Goal: Task Accomplishment & Management: Complete application form

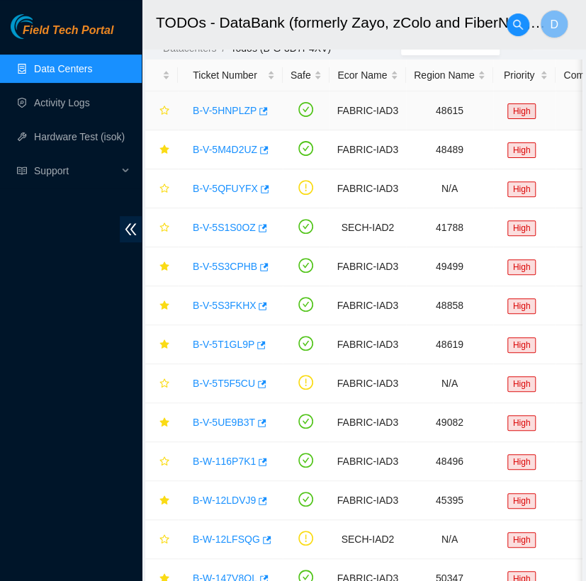
scroll to position [149, 0]
click at [92, 63] on link "Data Centers" at bounding box center [63, 68] width 58 height 11
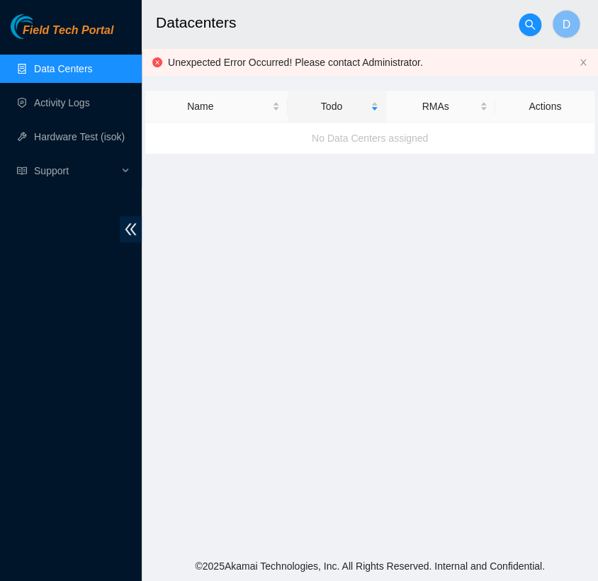
click at [92, 63] on link "Data Centers" at bounding box center [63, 68] width 58 height 11
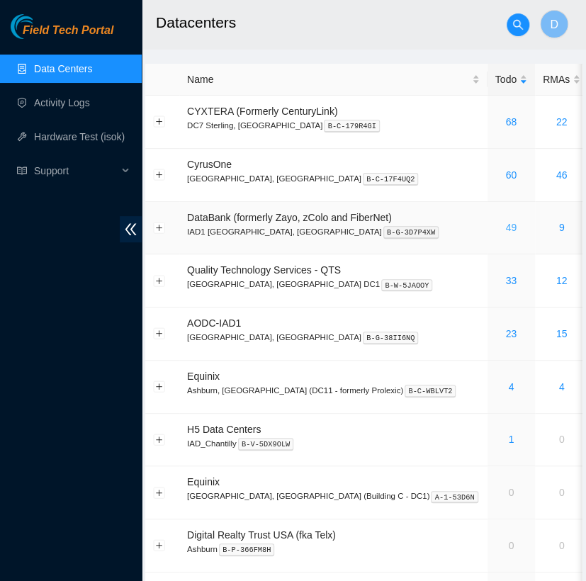
click at [505, 228] on link "49" at bounding box center [510, 227] width 11 height 11
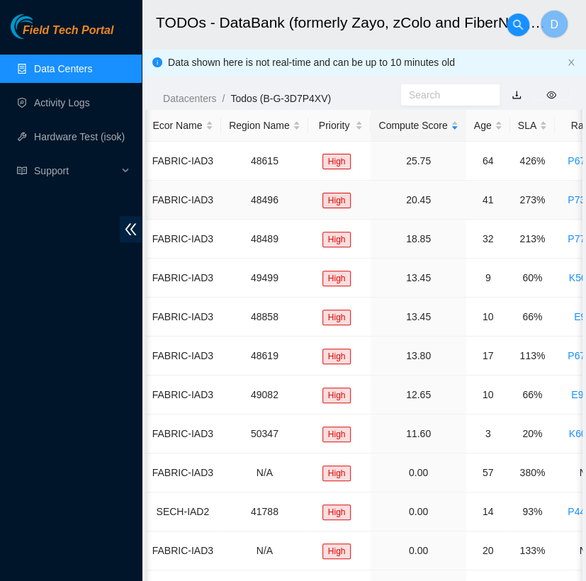
scroll to position [0, 186]
click at [525, 124] on div "SLA" at bounding box center [531, 126] width 29 height 16
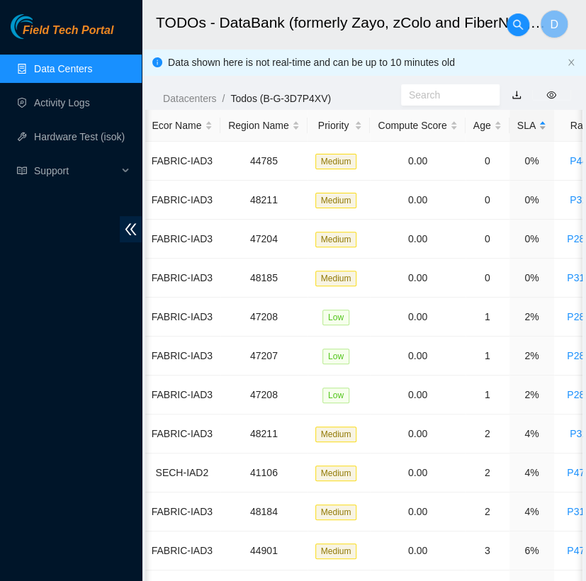
click at [525, 124] on div "SLA" at bounding box center [531, 126] width 29 height 16
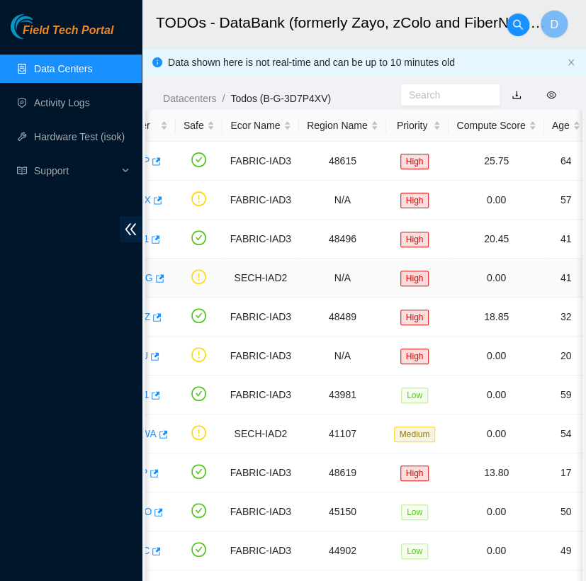
scroll to position [0, 0]
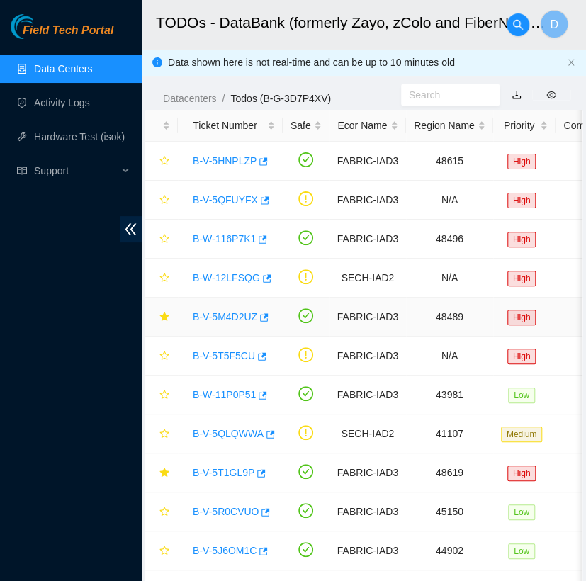
click at [225, 311] on link "B-V-5M4D2UZ" at bounding box center [225, 316] width 65 height 11
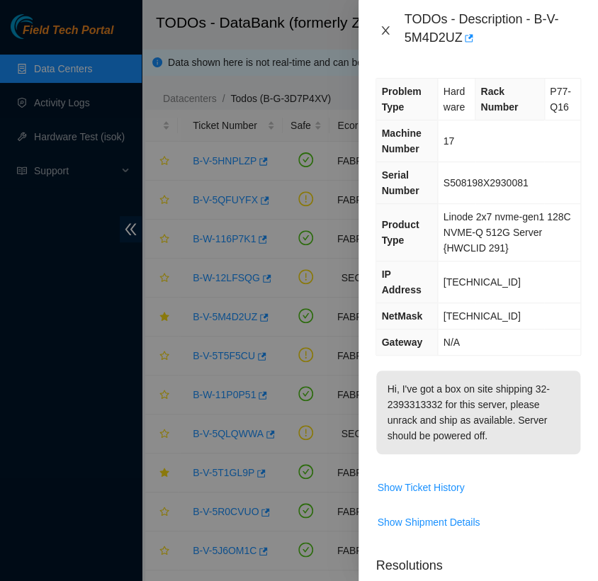
click at [386, 26] on icon "close" at bounding box center [385, 30] width 11 height 11
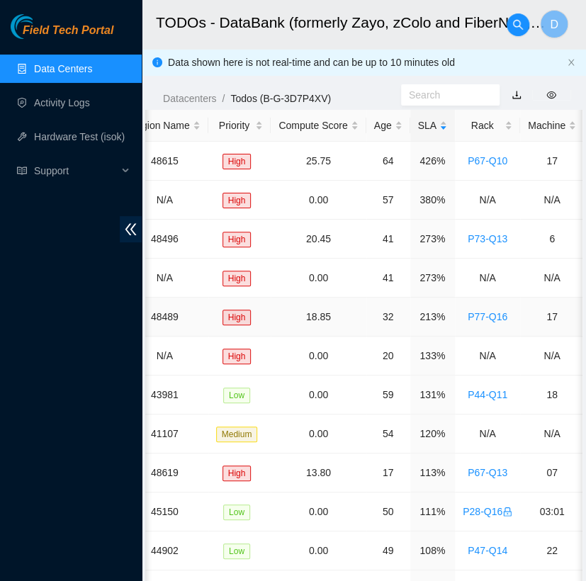
scroll to position [0, 286]
click at [477, 118] on div "Rack" at bounding box center [487, 126] width 50 height 16
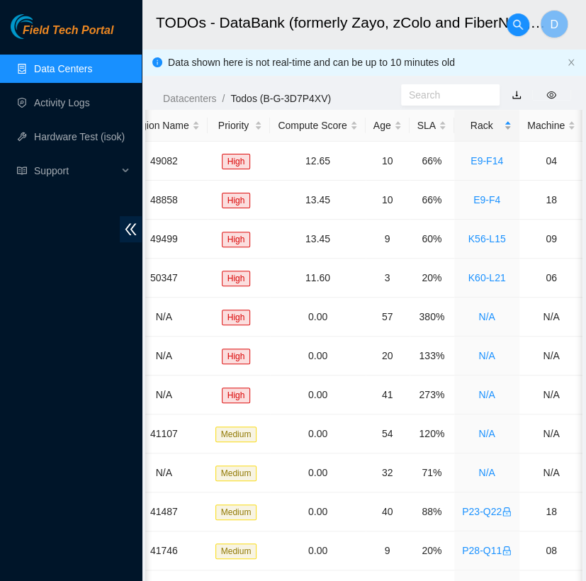
click at [477, 118] on div "Rack" at bounding box center [487, 126] width 50 height 16
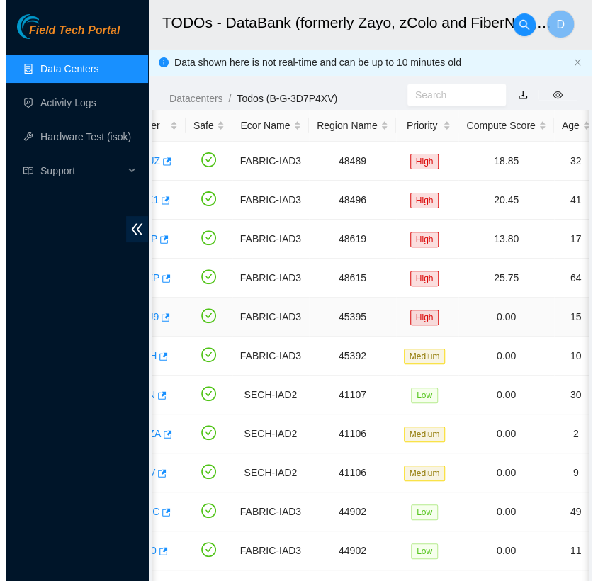
scroll to position [0, 0]
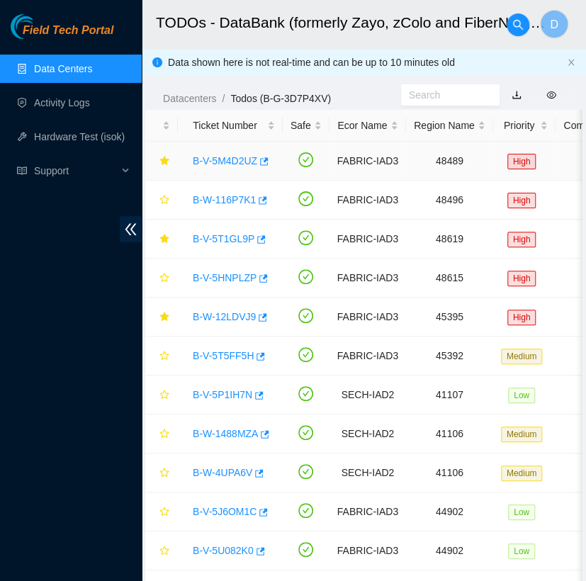
click at [226, 160] on link "B-V-5M4D2UZ" at bounding box center [225, 160] width 65 height 11
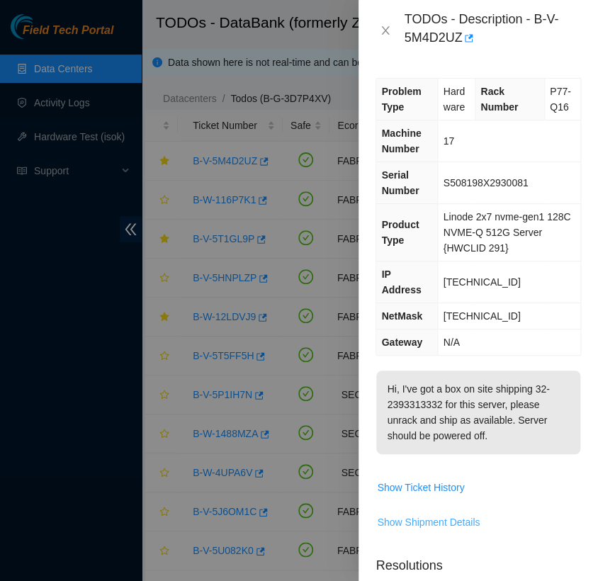
click at [444, 515] on span "Show Shipment Details" at bounding box center [428, 523] width 103 height 16
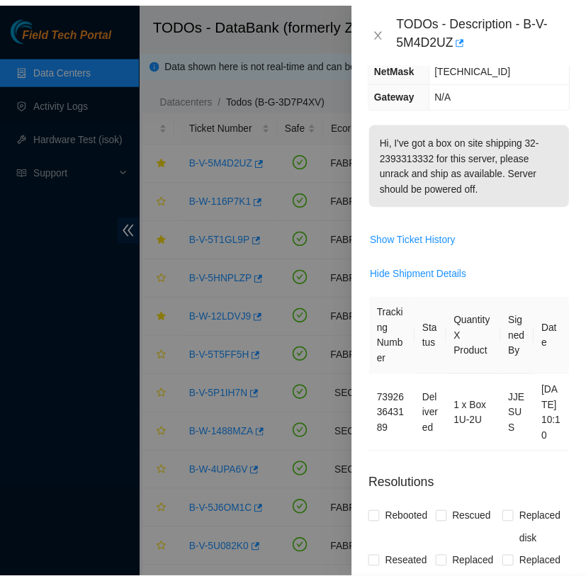
scroll to position [245, 0]
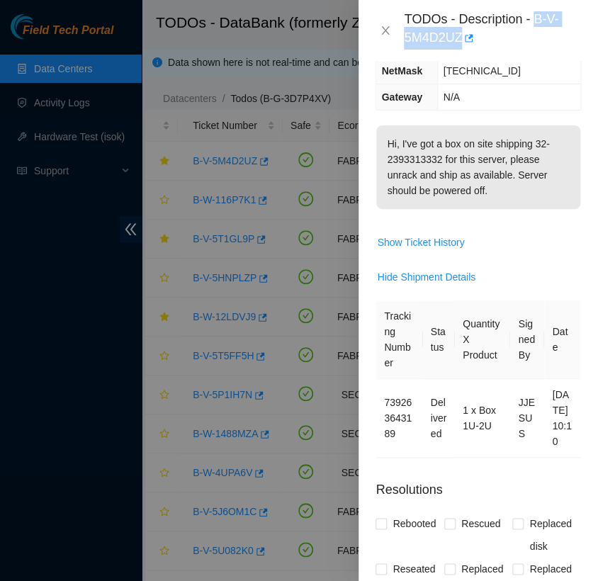
drag, startPoint x: 534, startPoint y: 14, endPoint x: 539, endPoint y: 38, distance: 24.5
click at [539, 38] on div "TODOs - Description - B-V-5M4D2UZ" at bounding box center [492, 30] width 177 height 38
copy div "B-V-5M4D2UZ"
click at [532, 231] on span "Show Ticket History" at bounding box center [478, 242] width 204 height 23
click at [388, 29] on icon "close" at bounding box center [385, 30] width 11 height 11
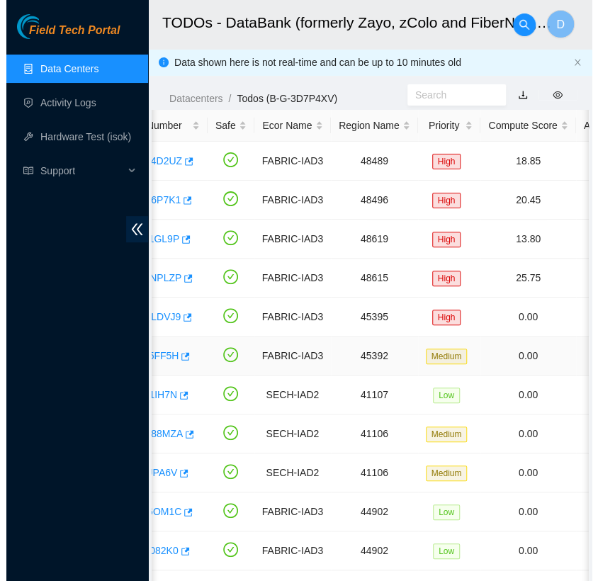
scroll to position [0, 0]
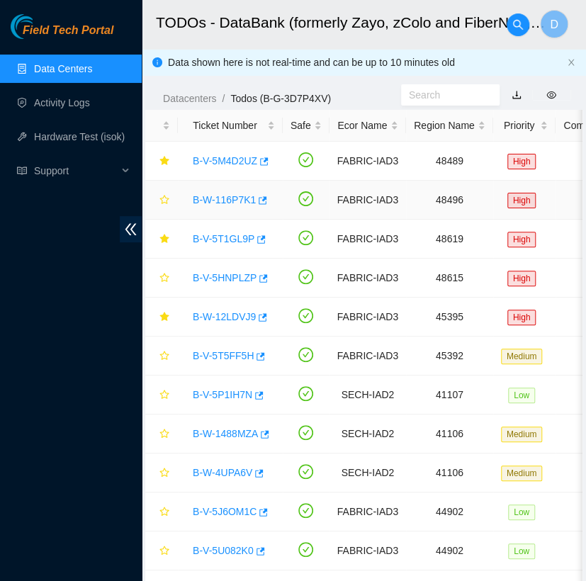
click at [225, 204] on link "B-W-116P7K1" at bounding box center [224, 199] width 63 height 11
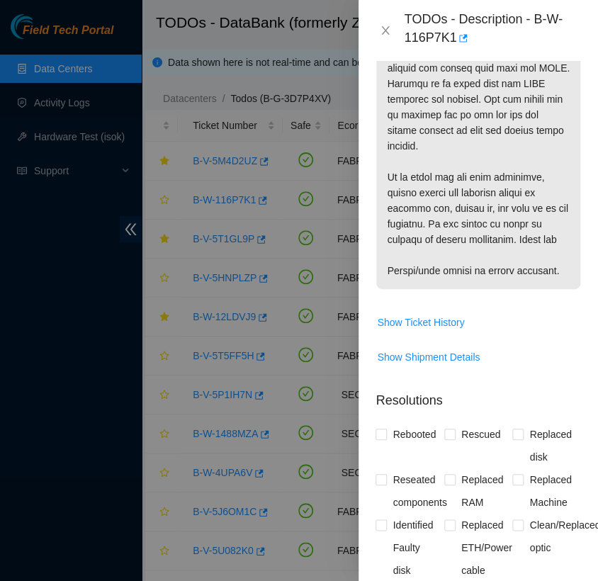
scroll to position [714, 0]
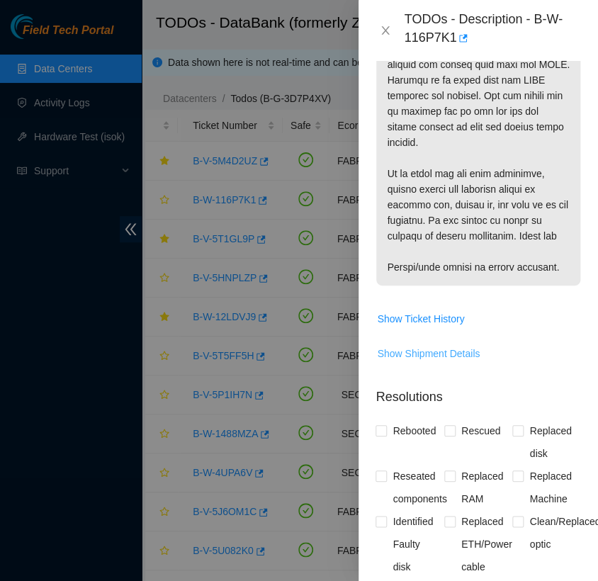
click at [447, 361] on span "Show Shipment Details" at bounding box center [428, 354] width 103 height 16
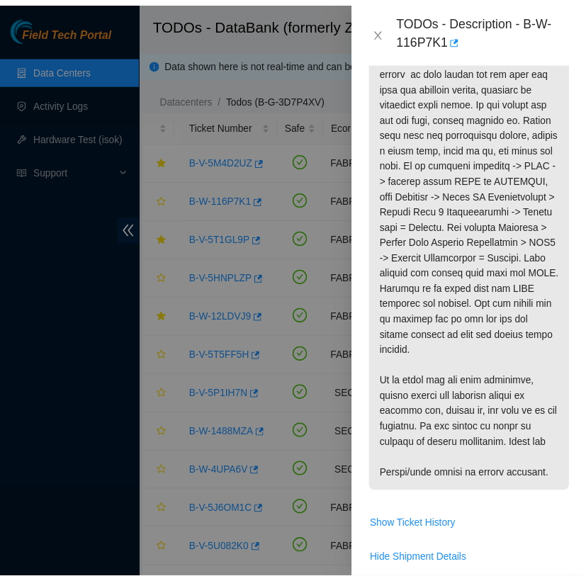
scroll to position [499, 0]
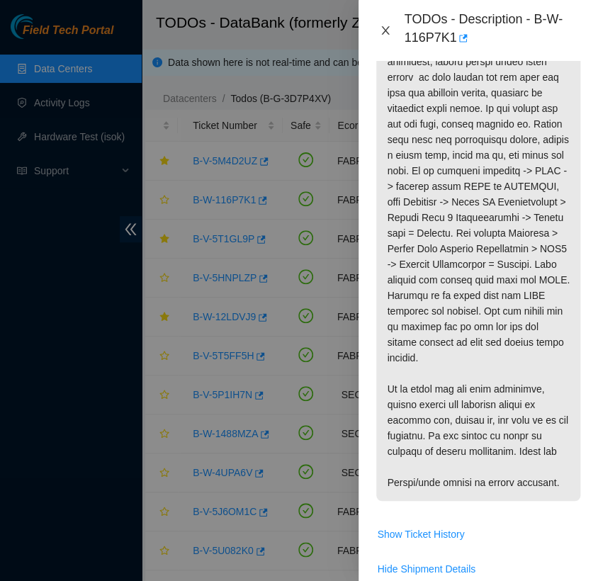
click at [384, 33] on icon "close" at bounding box center [385, 30] width 11 height 11
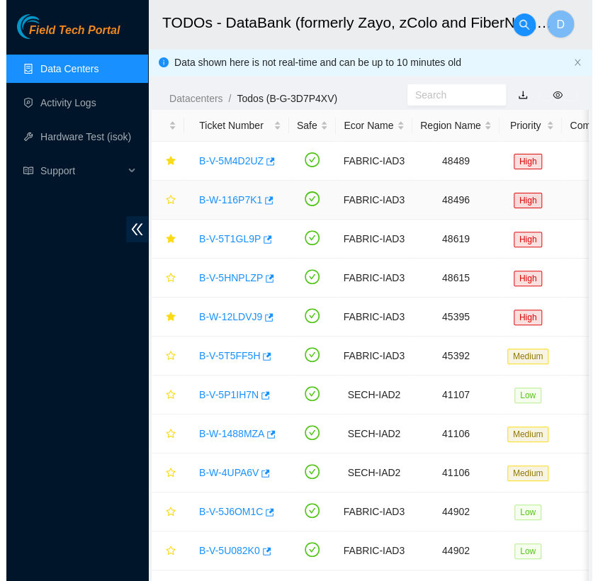
scroll to position [371, 0]
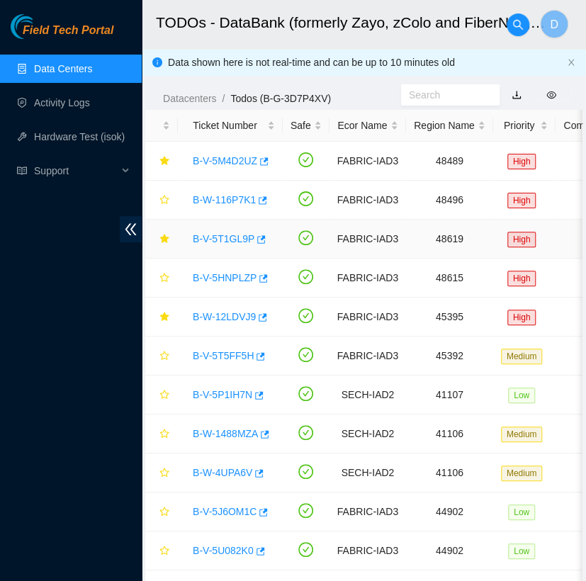
click at [214, 233] on link "B-V-5T1GL9P" at bounding box center [224, 238] width 62 height 11
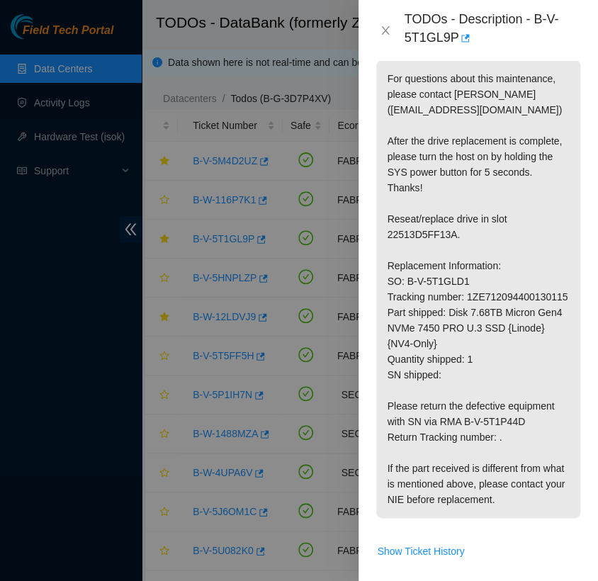
scroll to position [312, 0]
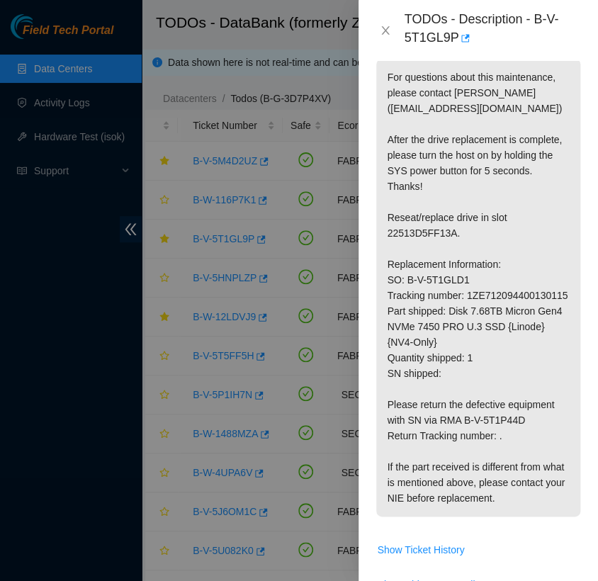
click at [469, 309] on p "For questions about this maintenance, please contact [PERSON_NAME] ([EMAIL_ADDR…" at bounding box center [478, 288] width 204 height 458
copy p "1ZE712094400130115"
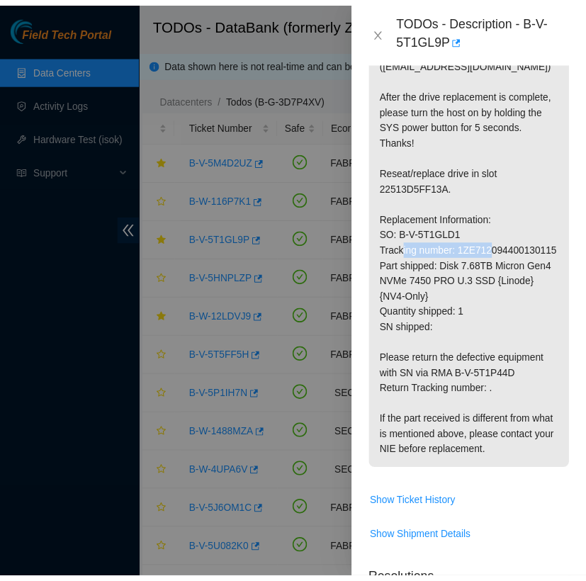
scroll to position [359, 0]
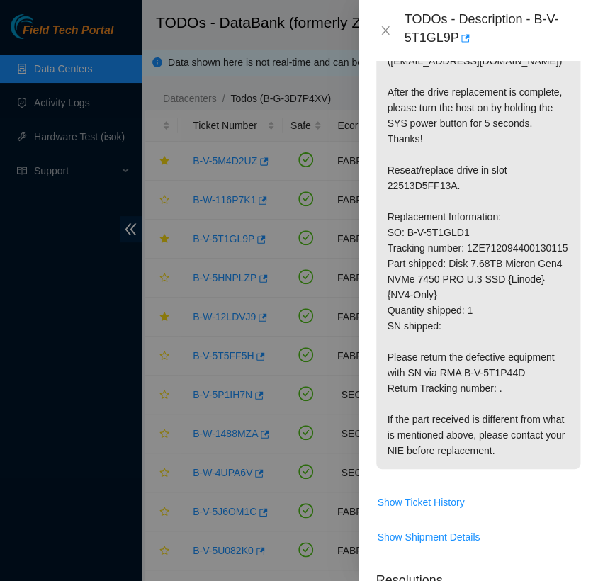
click at [432, 181] on p "For questions about this maintenance, please contact [PERSON_NAME] ([EMAIL_ADDR…" at bounding box center [478, 240] width 204 height 458
copy p "22513D5FF13A"
drag, startPoint x: 532, startPoint y: 21, endPoint x: 543, endPoint y: 43, distance: 25.0
click at [543, 43] on div "TODOs - Description - B-V-5T1GL9P" at bounding box center [492, 30] width 177 height 38
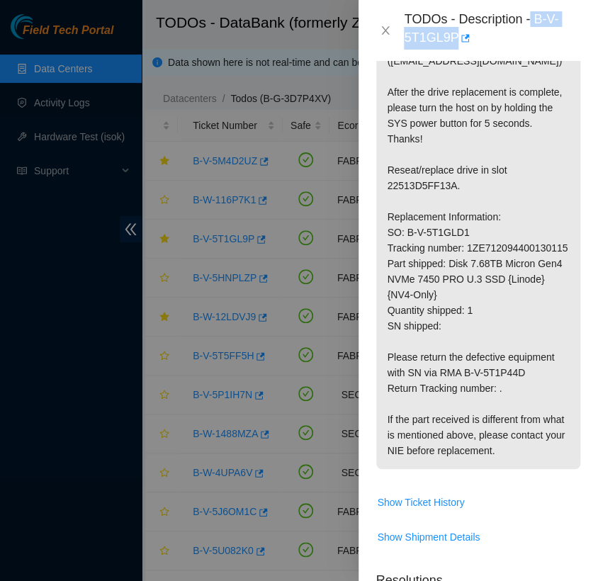
copy div "B-V-5T1GL9P"
click at [383, 32] on icon "close" at bounding box center [386, 30] width 8 height 9
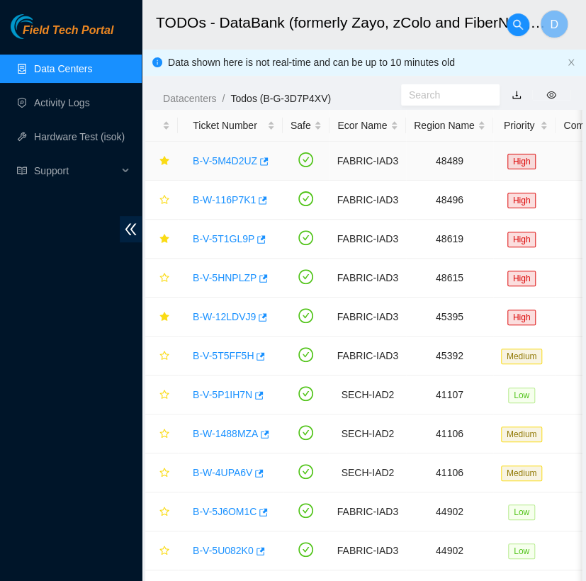
click at [230, 158] on link "B-V-5M4D2UZ" at bounding box center [225, 160] width 65 height 11
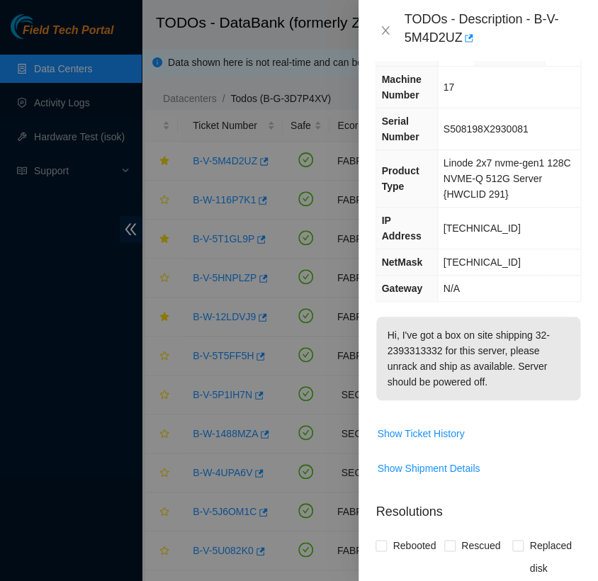
scroll to position [45, 0]
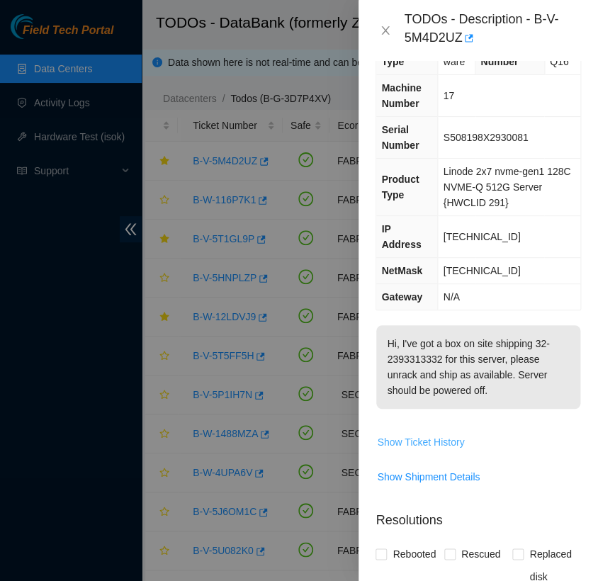
click at [441, 434] on span "Show Ticket History" at bounding box center [420, 442] width 87 height 16
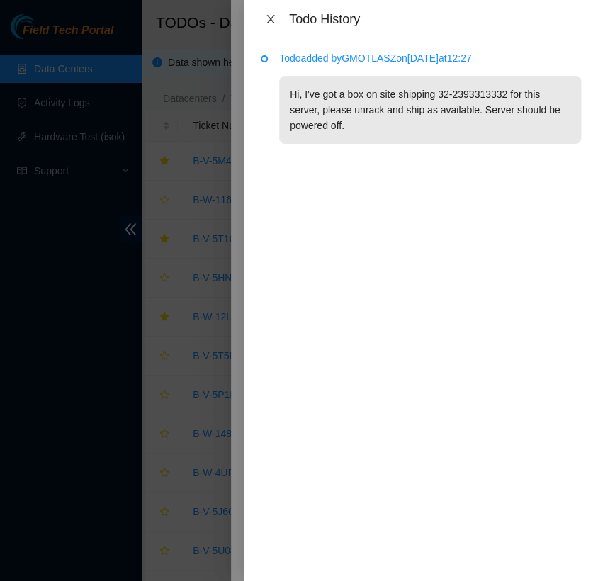
click at [270, 23] on icon "close" at bounding box center [270, 18] width 11 height 11
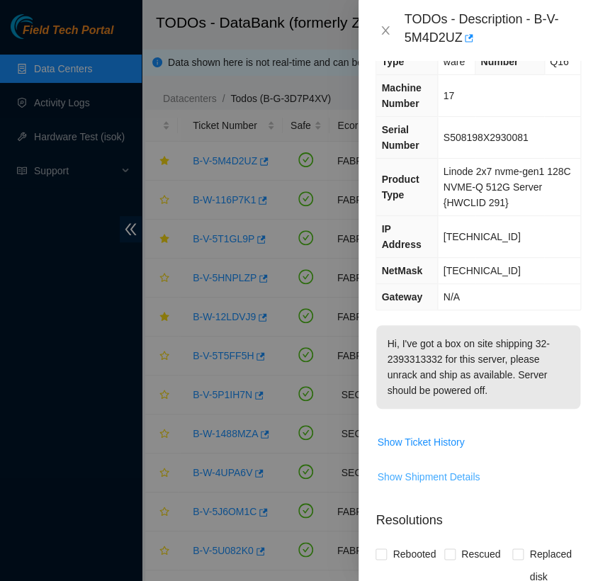
click at [443, 469] on span "Show Shipment Details" at bounding box center [428, 477] width 103 height 16
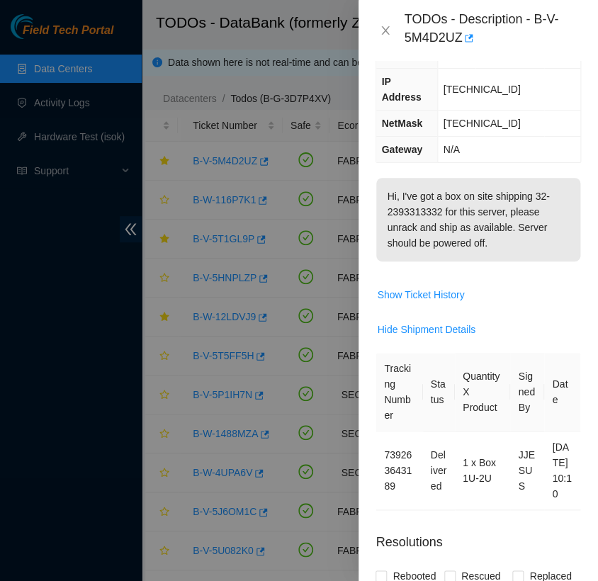
scroll to position [198, 0]
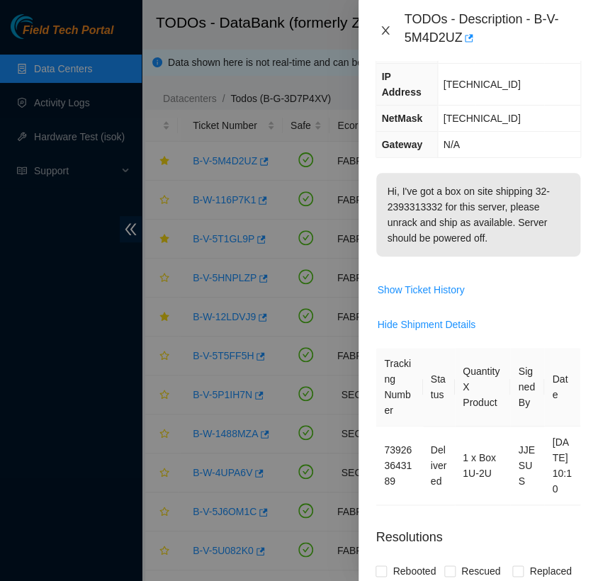
click at [383, 28] on icon "close" at bounding box center [386, 30] width 8 height 9
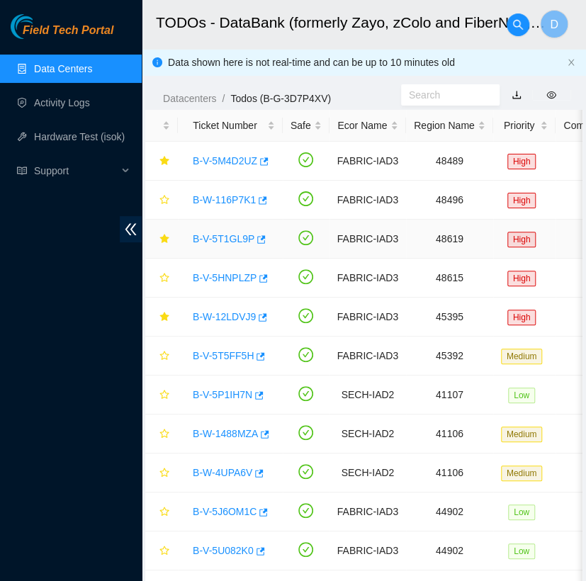
click at [220, 241] on link "B-V-5T1GL9P" at bounding box center [224, 238] width 62 height 11
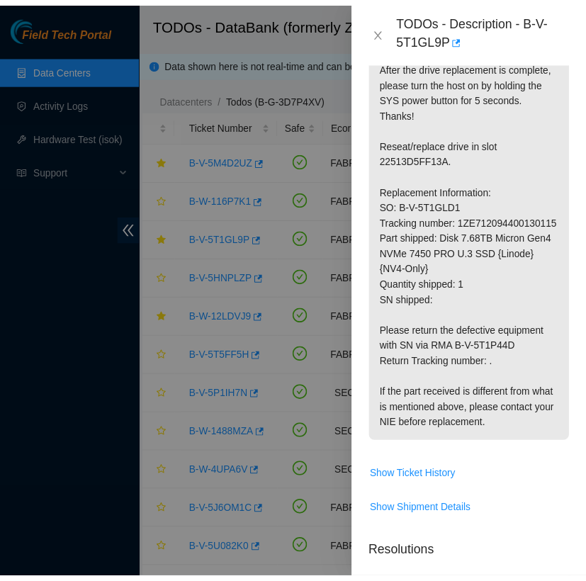
scroll to position [386, 0]
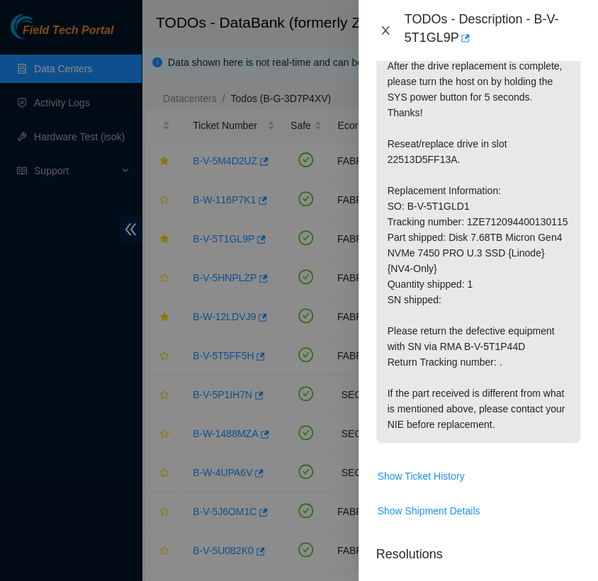
click at [388, 26] on icon "close" at bounding box center [386, 30] width 8 height 9
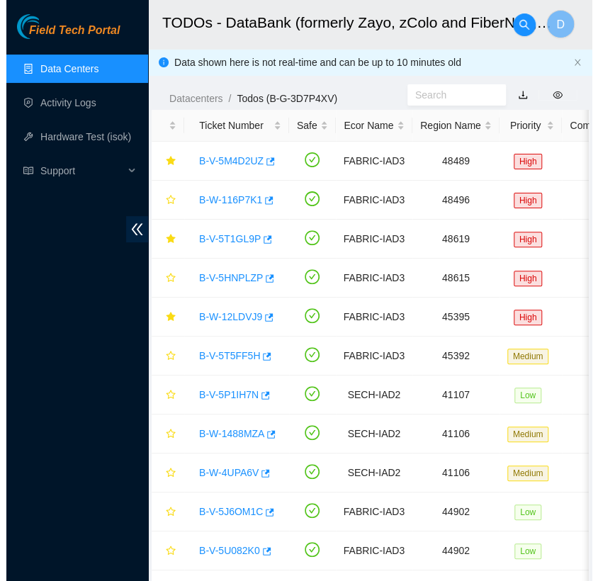
scroll to position [369, 0]
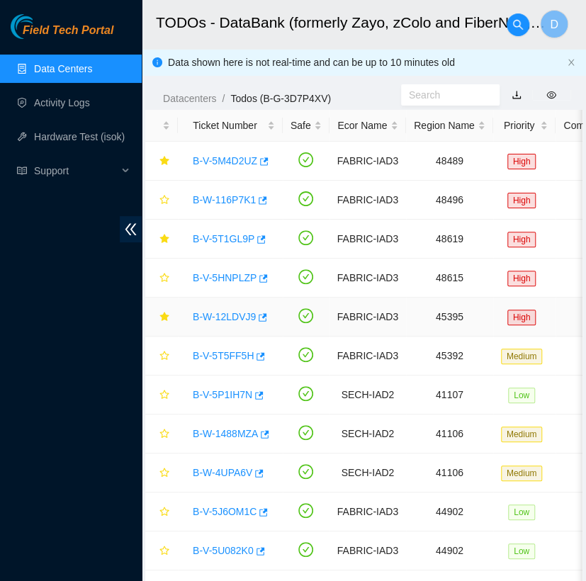
click at [225, 318] on link "B-W-12LDVJ9" at bounding box center [224, 316] width 63 height 11
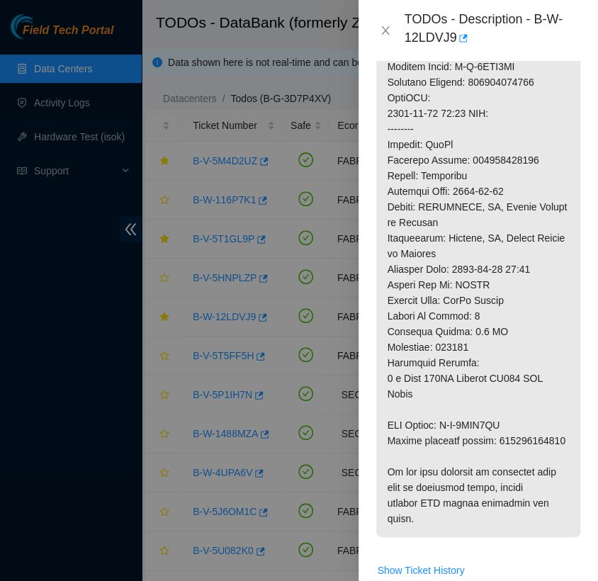
scroll to position [871, 0]
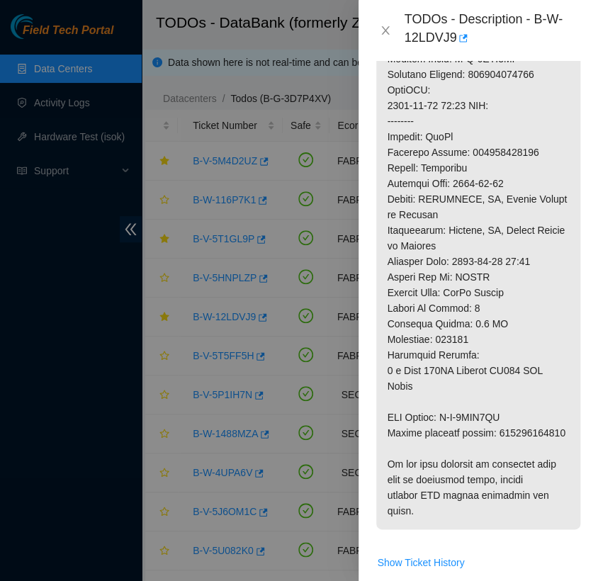
click at [429, 464] on p at bounding box center [478, 28] width 204 height 1004
copy p "463470042385"
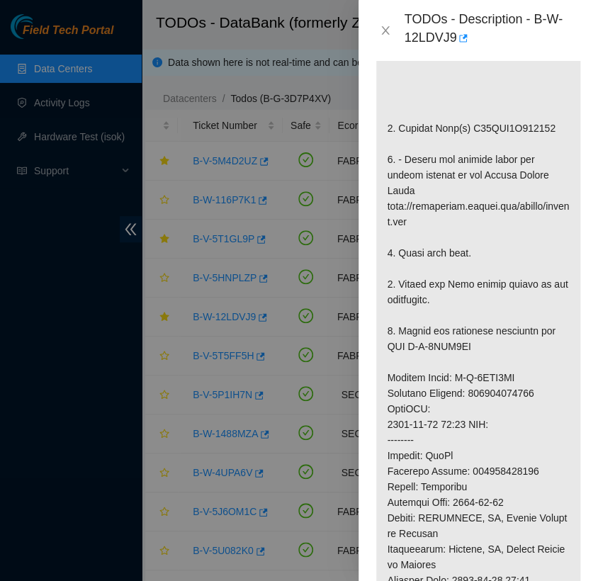
scroll to position [549, 0]
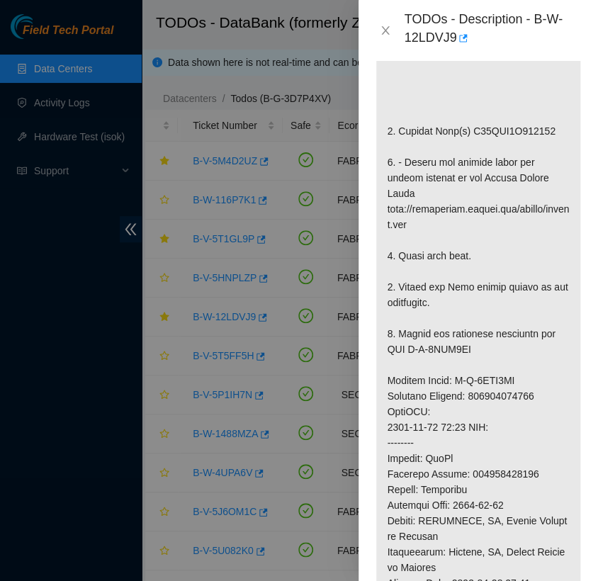
click at [508, 150] on p at bounding box center [478, 350] width 204 height 1004
copy p "S45NNA0R683785"
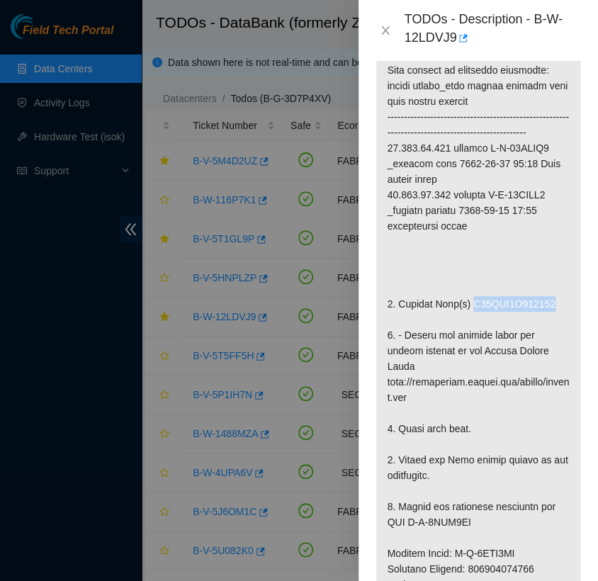
scroll to position [378, 0]
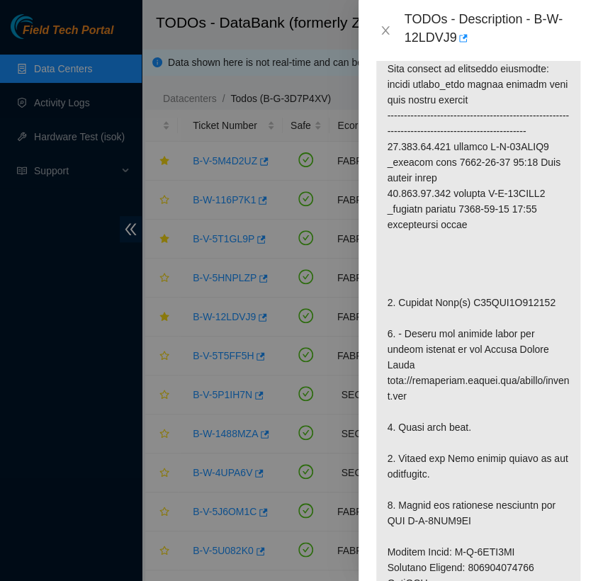
drag, startPoint x: 533, startPoint y: 21, endPoint x: 555, endPoint y: 16, distance: 22.4
click at [555, 16] on div "TODOs - Description - B-W-12LDVJ9" at bounding box center [492, 30] width 177 height 38
drag, startPoint x: 555, startPoint y: 16, endPoint x: 517, endPoint y: 10, distance: 38.1
click at [517, 11] on div "TODOs - Description - B-W-12LDVJ9" at bounding box center [492, 30] width 177 height 38
drag, startPoint x: 532, startPoint y: 20, endPoint x: 558, endPoint y: 40, distance: 33.3
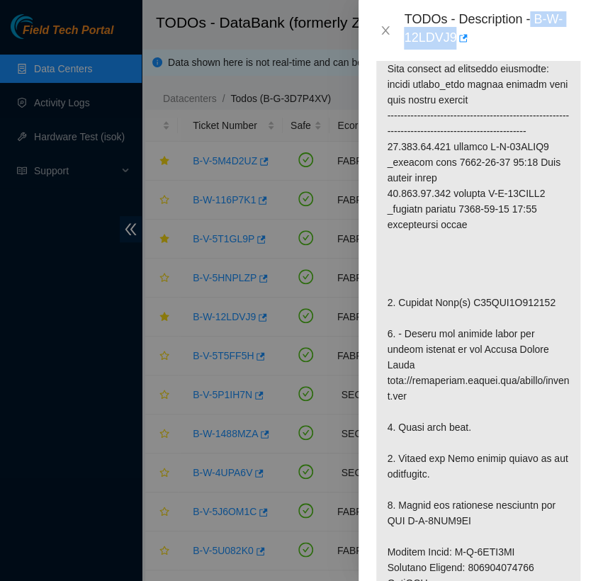
click at [558, 40] on div "TODOs - Description - B-W-12LDVJ9" at bounding box center [492, 30] width 177 height 38
copy div "B-W-12LDVJ9"
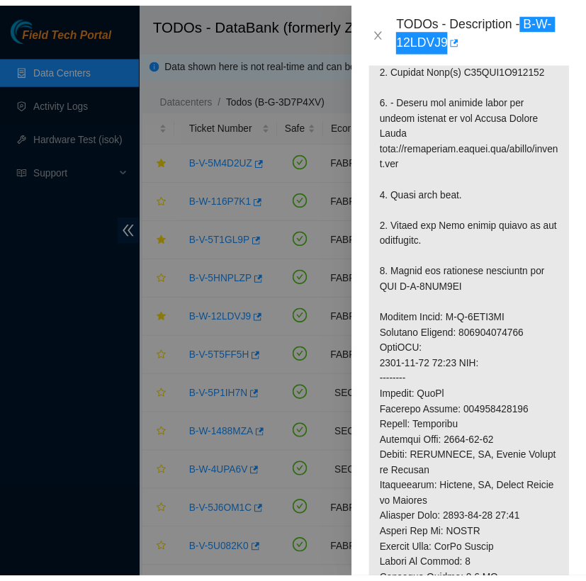
scroll to position [611, 0]
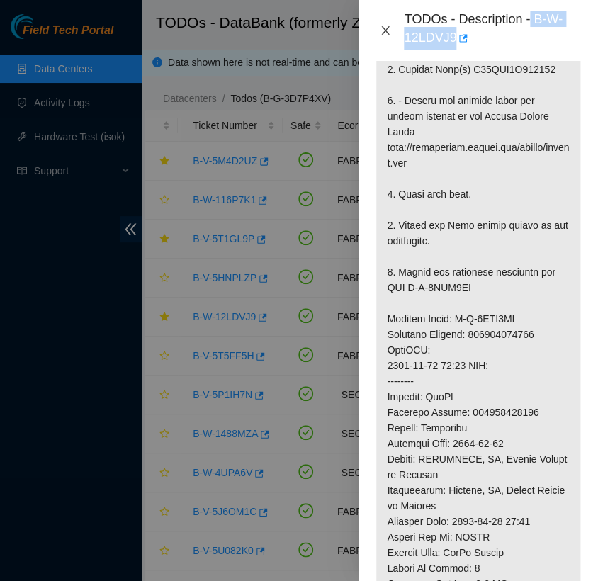
click at [388, 26] on icon "close" at bounding box center [385, 30] width 11 height 11
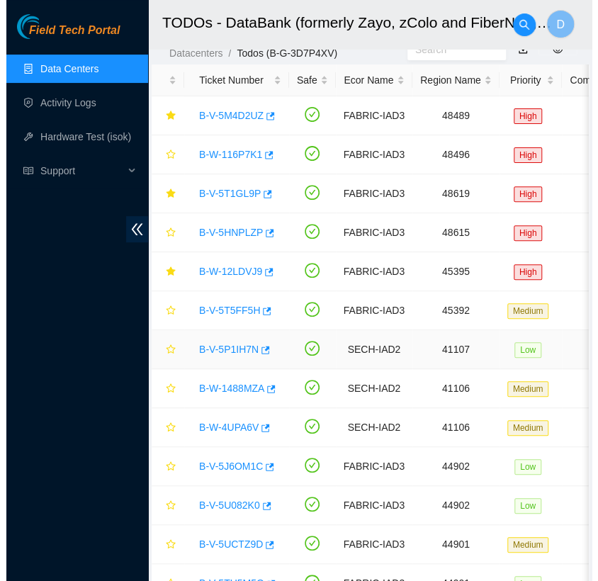
scroll to position [45, 0]
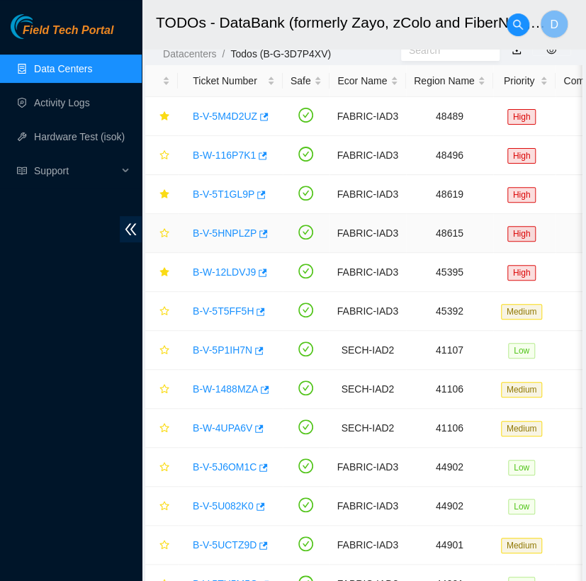
click at [228, 217] on td "B-V-5HNPLZP" at bounding box center [230, 233] width 105 height 39
click at [228, 229] on link "B-V-5HNPLZP" at bounding box center [225, 233] width 64 height 11
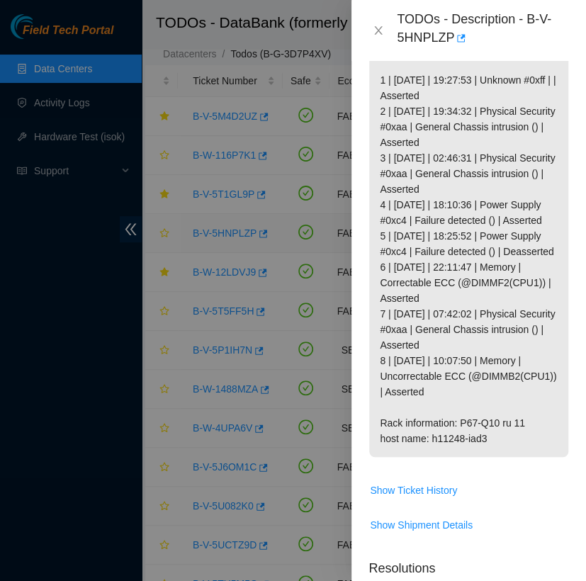
scroll to position [569, 0]
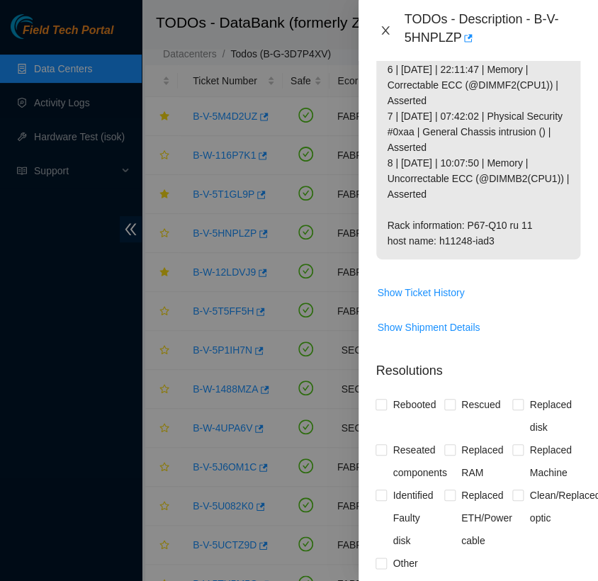
click at [383, 30] on icon "close" at bounding box center [385, 30] width 11 height 11
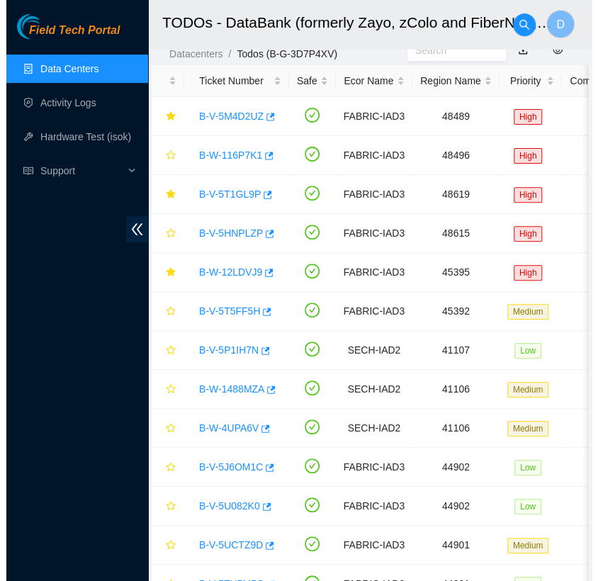
scroll to position [371, 0]
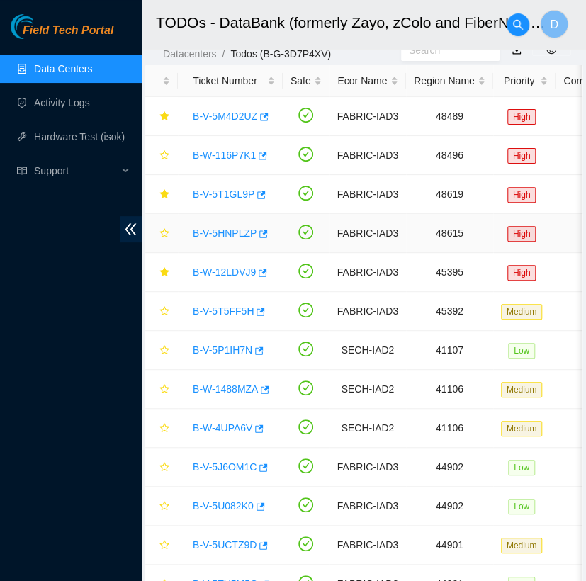
click at [236, 232] on link "B-V-5HNPLZP" at bounding box center [225, 233] width 64 height 11
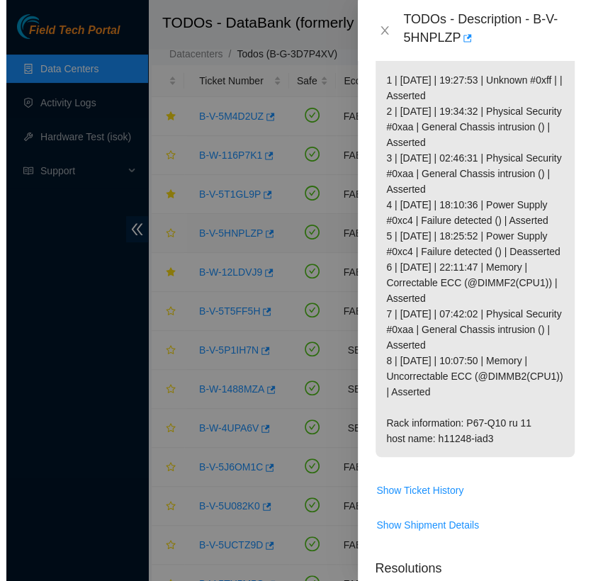
scroll to position [569, 0]
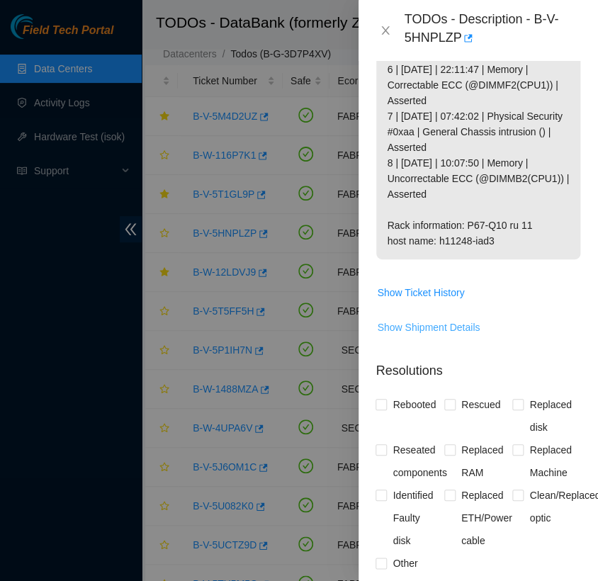
click at [438, 335] on span "Show Shipment Details" at bounding box center [428, 328] width 103 height 16
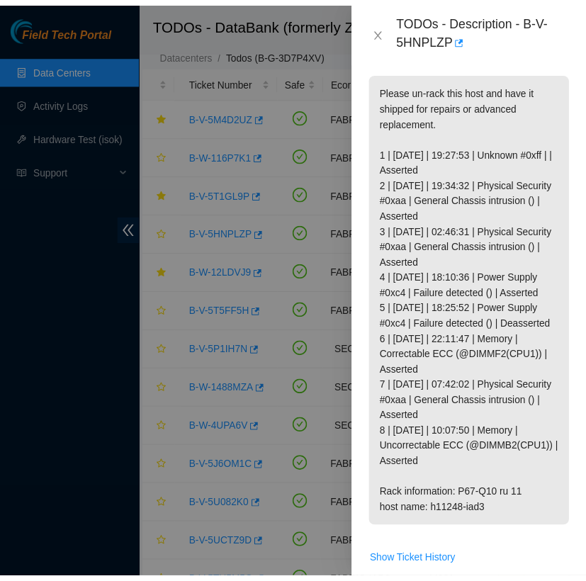
scroll to position [336, 0]
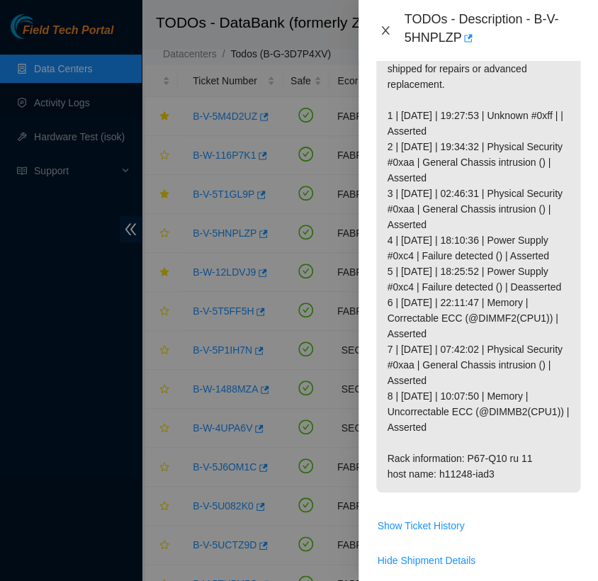
click at [384, 28] on icon "close" at bounding box center [385, 30] width 11 height 11
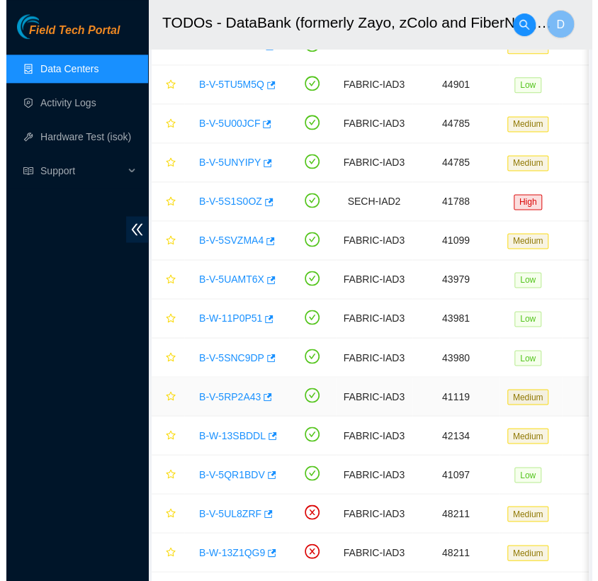
scroll to position [544, 0]
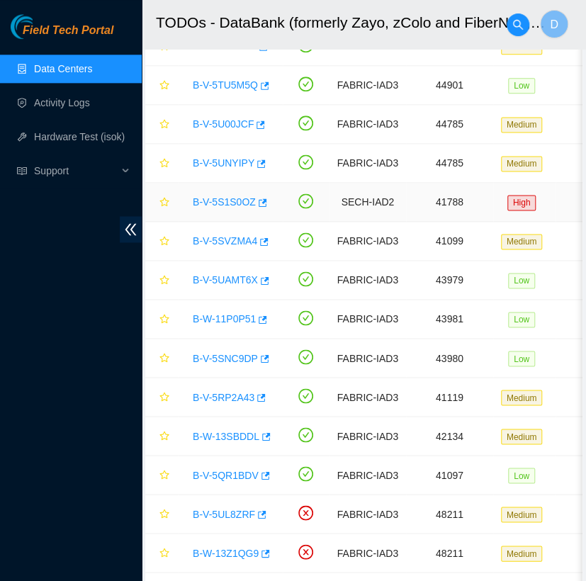
click at [229, 196] on link "B-V-5S1S0OZ" at bounding box center [224, 201] width 63 height 11
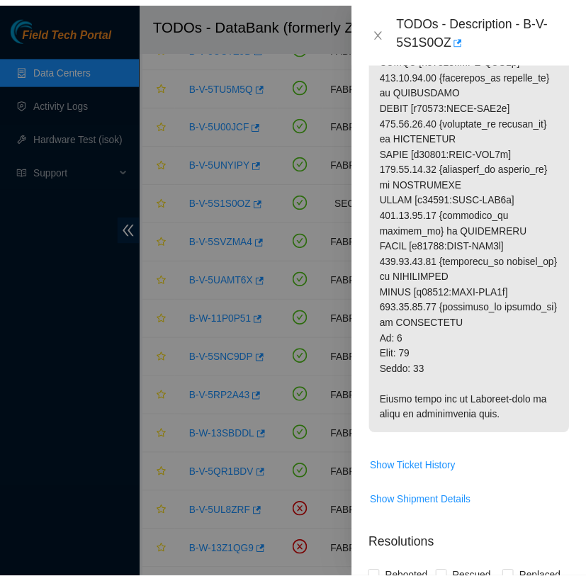
scroll to position [737, 0]
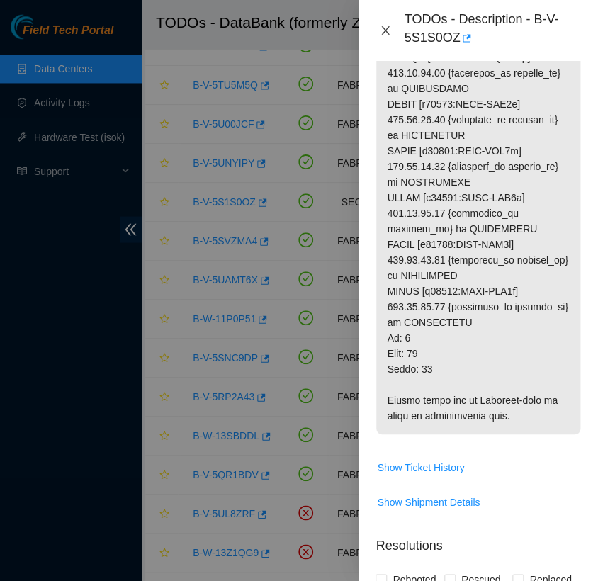
click at [380, 35] on icon "close" at bounding box center [385, 30] width 11 height 11
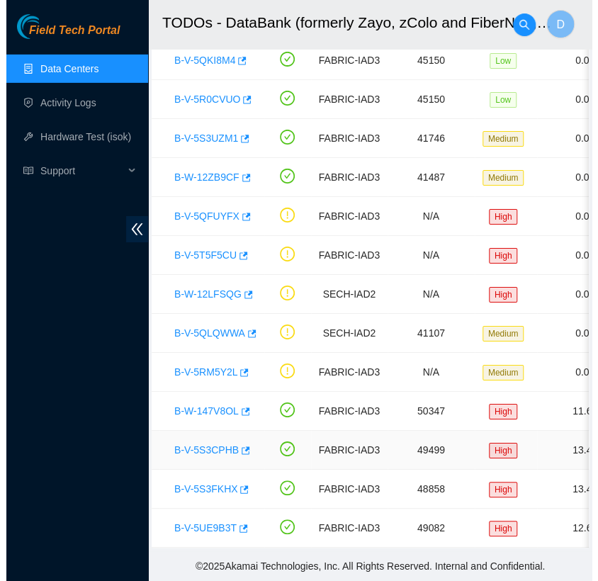
scroll to position [0, 0]
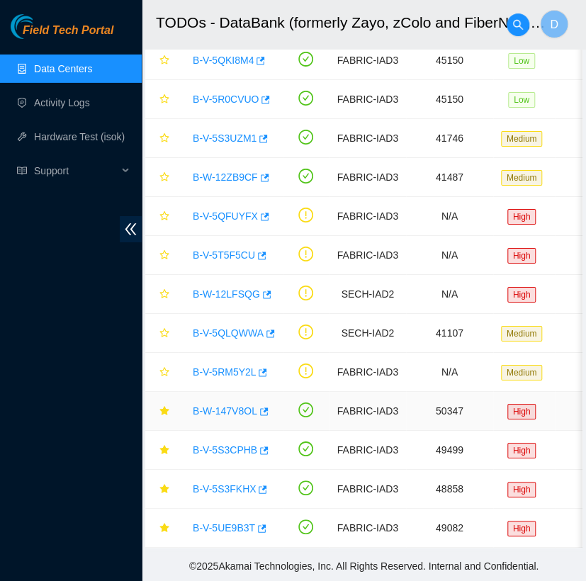
click at [225, 405] on link "B-W-147V8OL" at bounding box center [225, 410] width 65 height 11
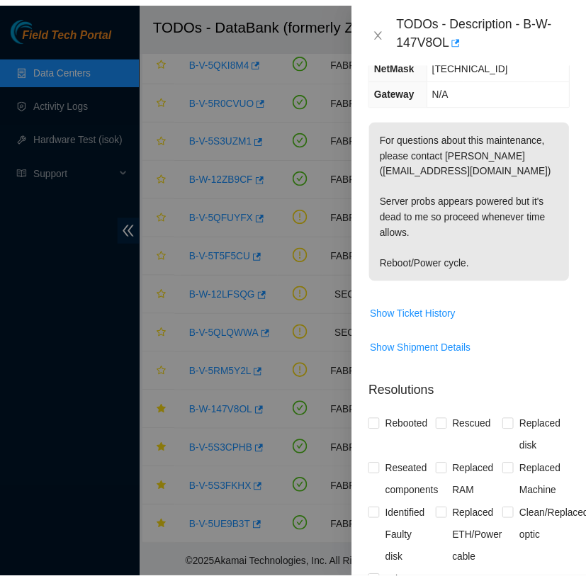
scroll to position [258, 0]
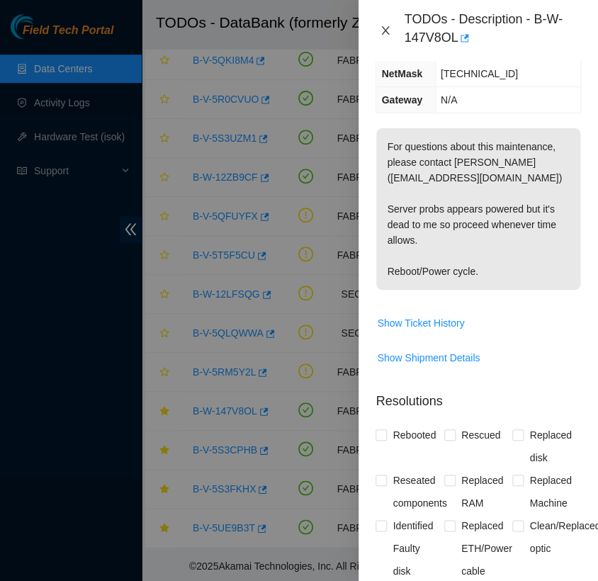
click at [382, 35] on icon "close" at bounding box center [385, 30] width 11 height 11
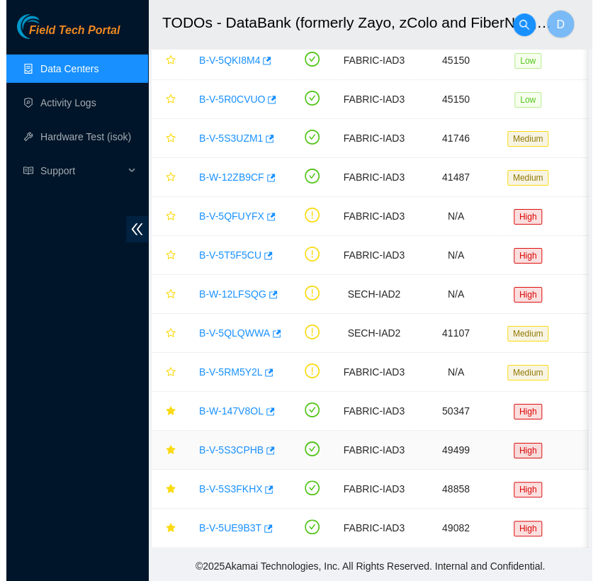
scroll to position [242, 0]
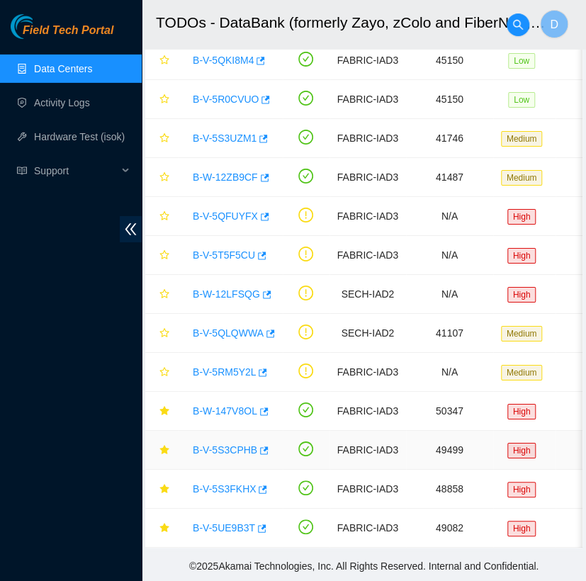
click at [228, 444] on link "B-V-5S3CPHB" at bounding box center [225, 449] width 65 height 11
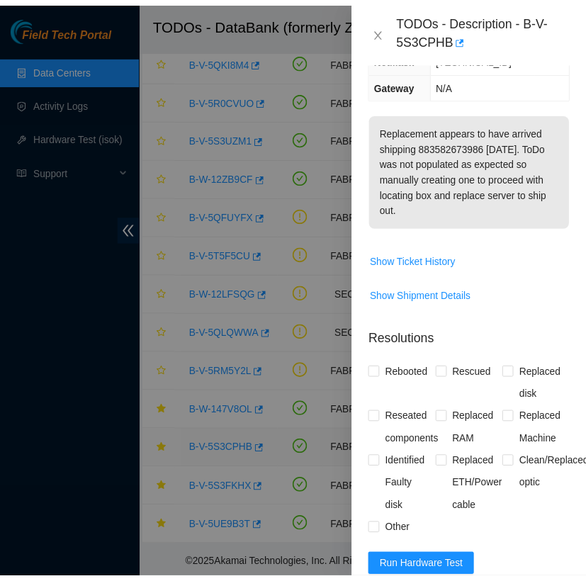
scroll to position [258, 0]
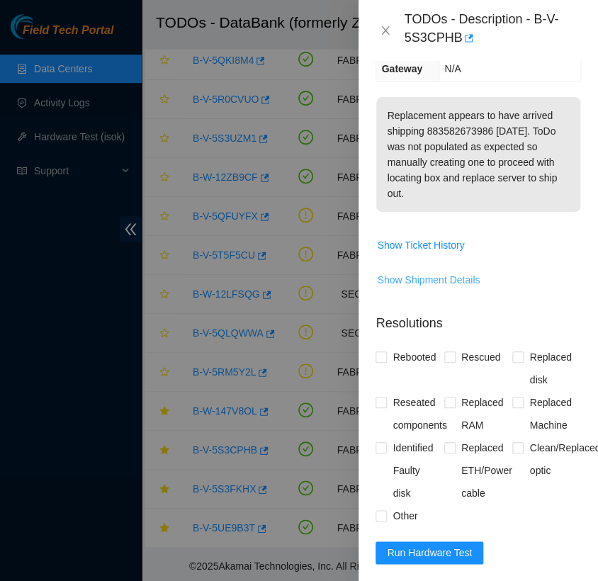
click at [396, 279] on span "Show Shipment Details" at bounding box center [428, 280] width 103 height 16
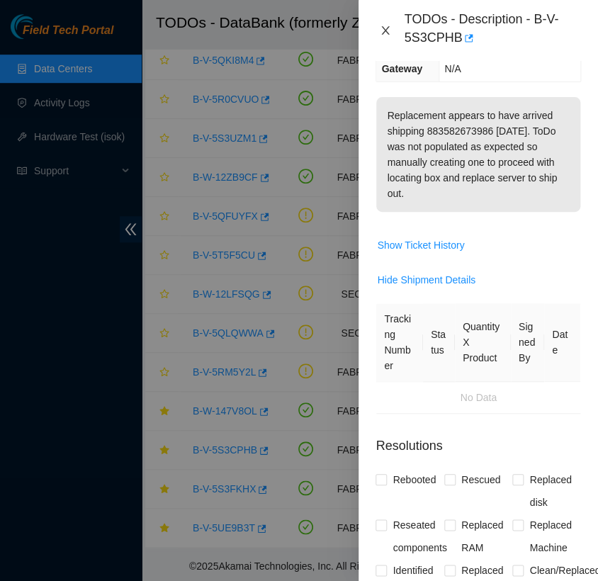
click at [383, 30] on icon "close" at bounding box center [385, 30] width 11 height 11
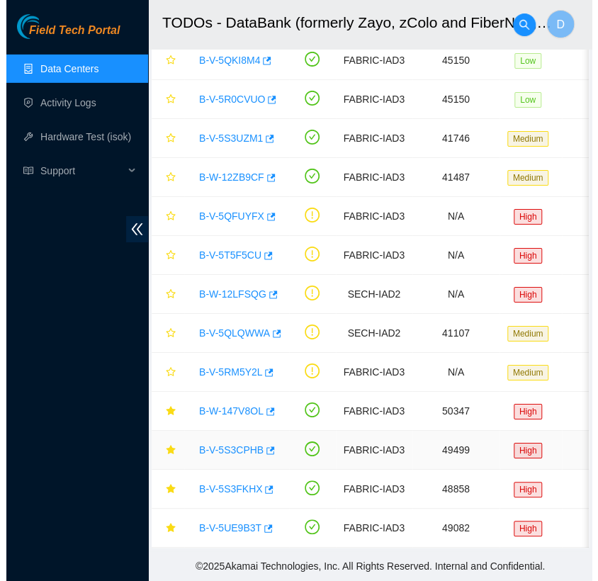
scroll to position [242, 0]
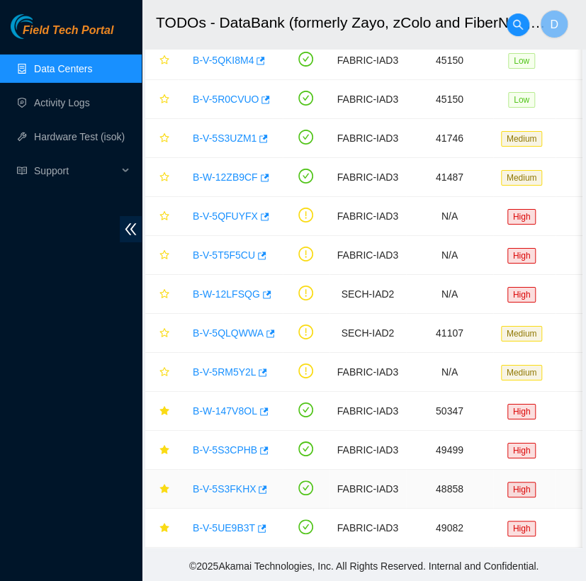
click at [216, 483] on link "B-V-5S3FKHX" at bounding box center [224, 488] width 63 height 11
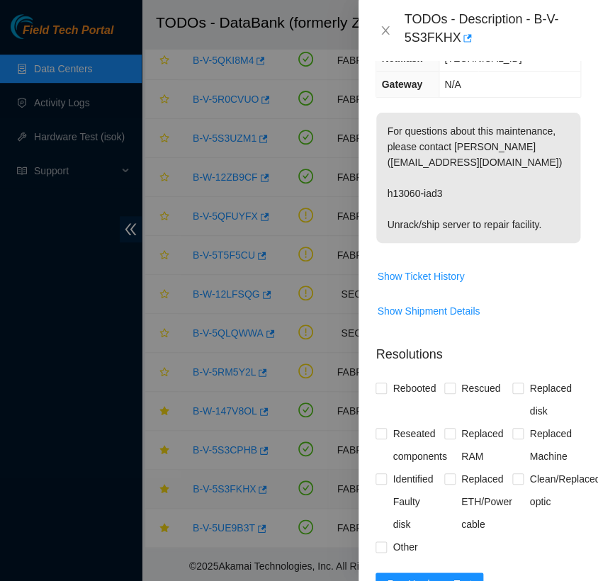
scroll to position [258, 0]
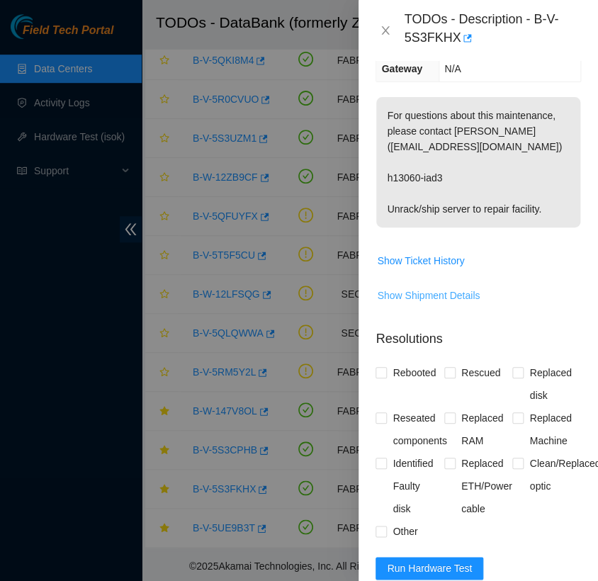
click at [435, 302] on span "Show Shipment Details" at bounding box center [428, 296] width 103 height 16
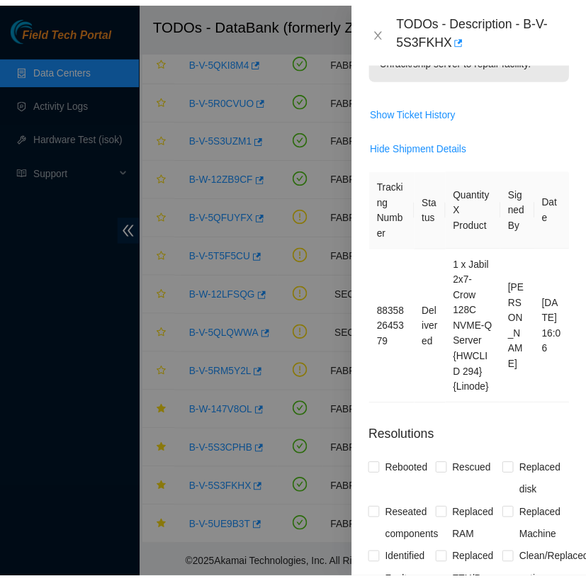
scroll to position [0, 0]
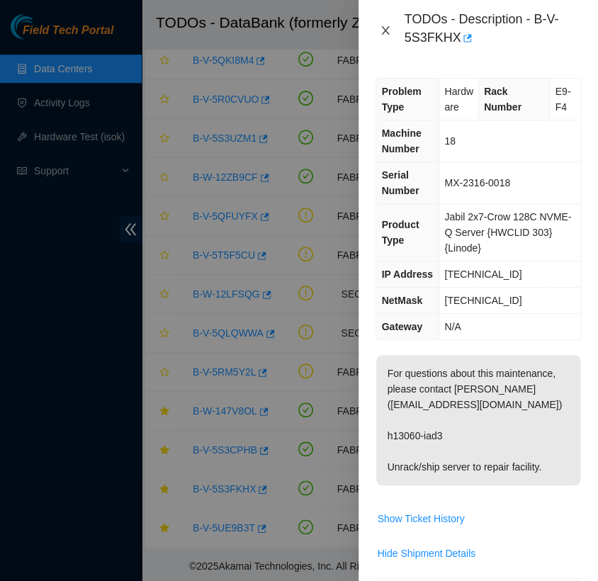
click at [390, 34] on icon "close" at bounding box center [385, 30] width 11 height 11
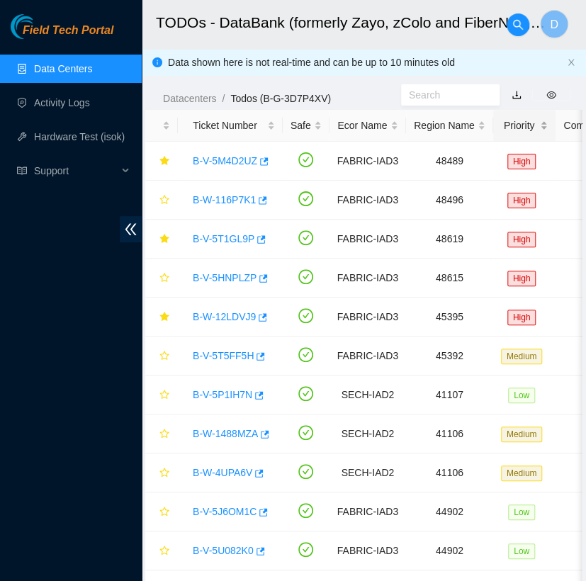
click at [518, 130] on div "Priority" at bounding box center [524, 126] width 47 height 16
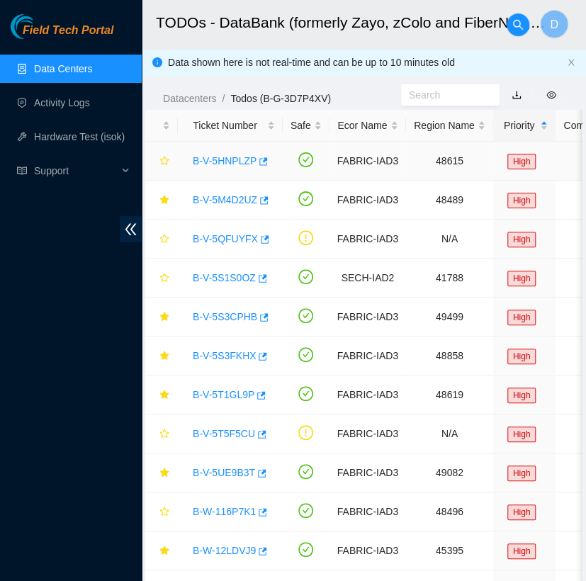
click at [230, 163] on link "B-V-5HNPLZP" at bounding box center [225, 160] width 64 height 11
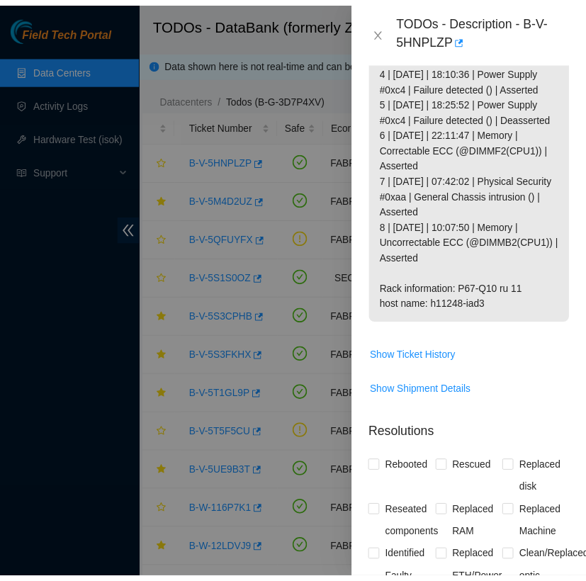
scroll to position [510, 0]
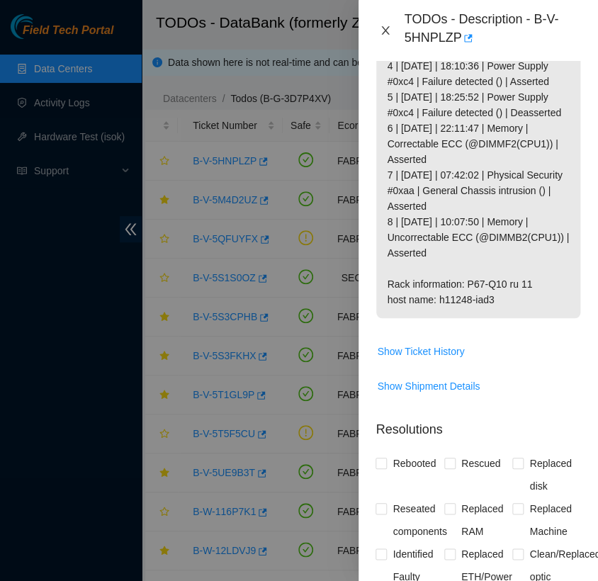
click at [390, 26] on icon "close" at bounding box center [385, 30] width 11 height 11
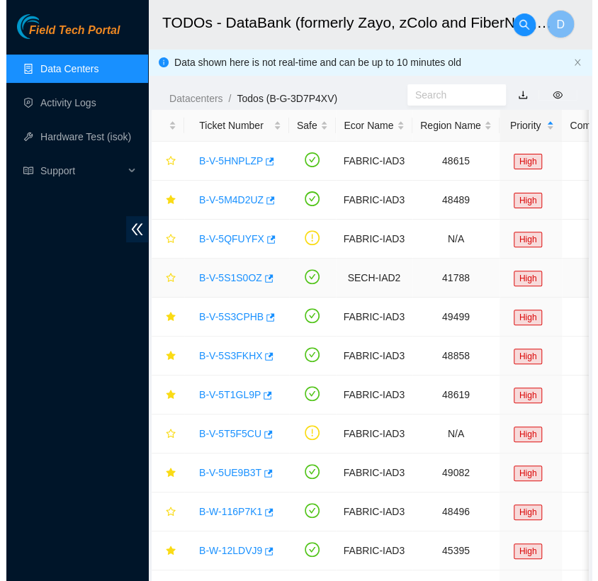
scroll to position [371, 0]
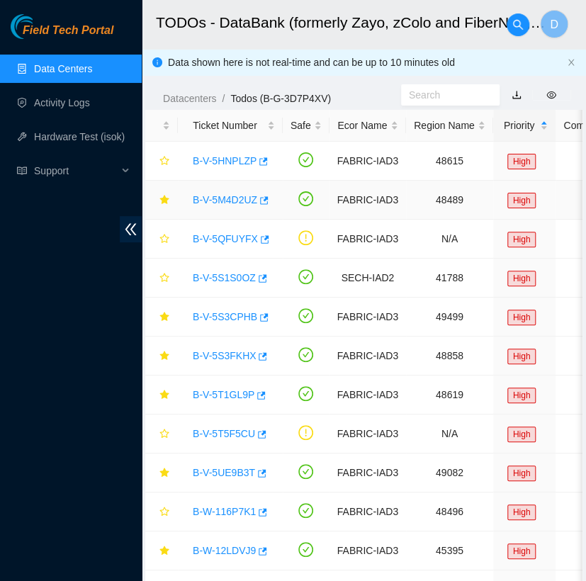
click at [237, 198] on link "B-V-5M4D2UZ" at bounding box center [225, 199] width 65 height 11
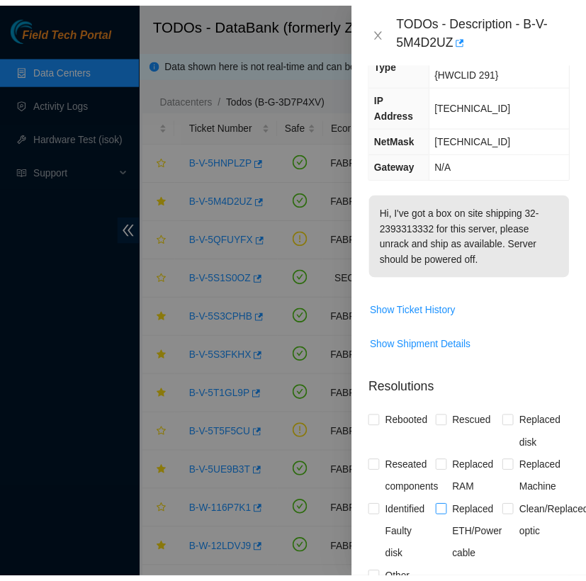
scroll to position [178, 0]
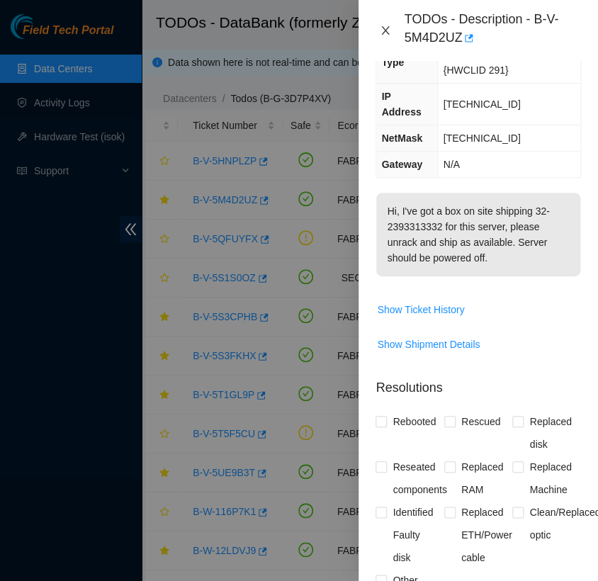
click at [384, 30] on icon "close" at bounding box center [385, 30] width 11 height 11
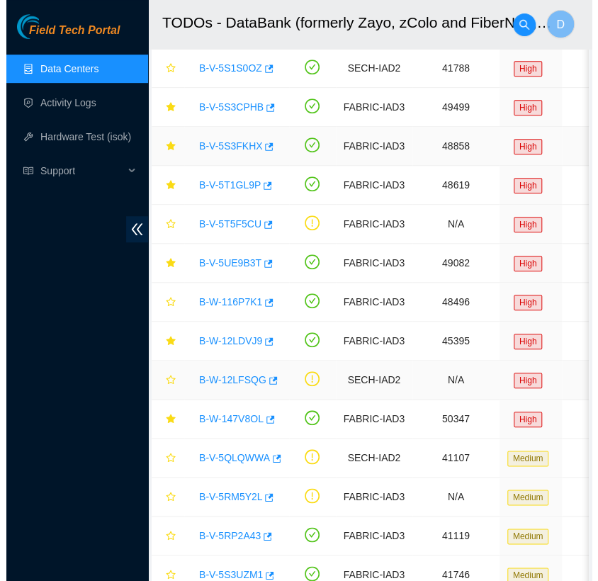
scroll to position [210, 0]
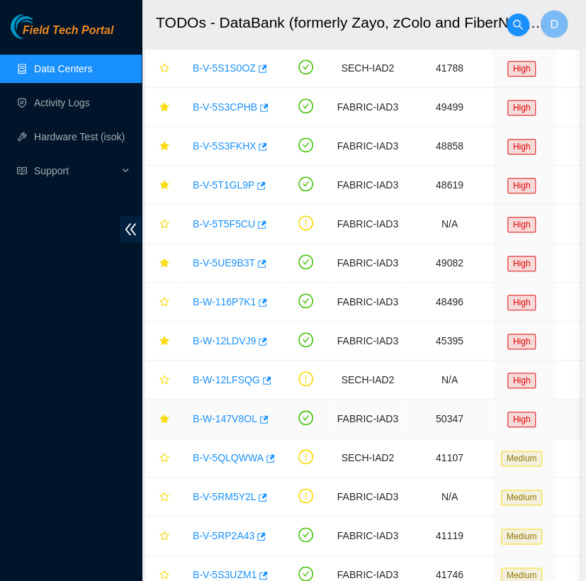
click at [201, 418] on link "B-W-147V8OL" at bounding box center [225, 418] width 65 height 11
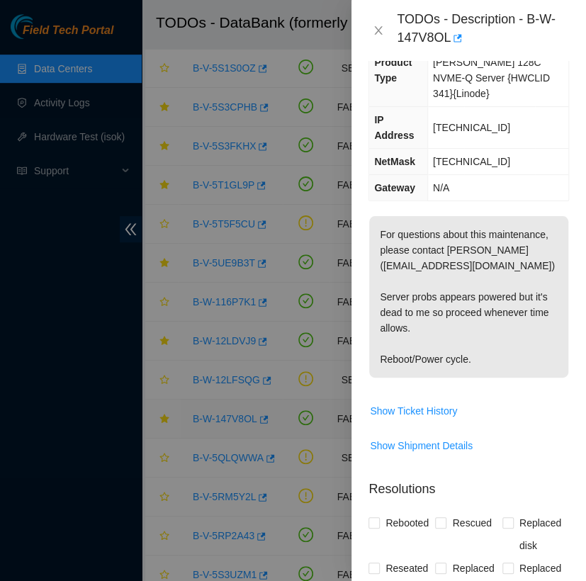
scroll to position [178, 0]
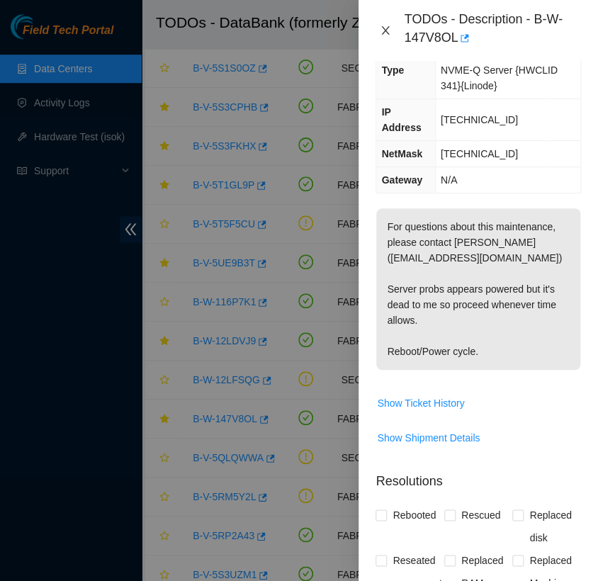
click at [385, 26] on icon "close" at bounding box center [385, 30] width 11 height 11
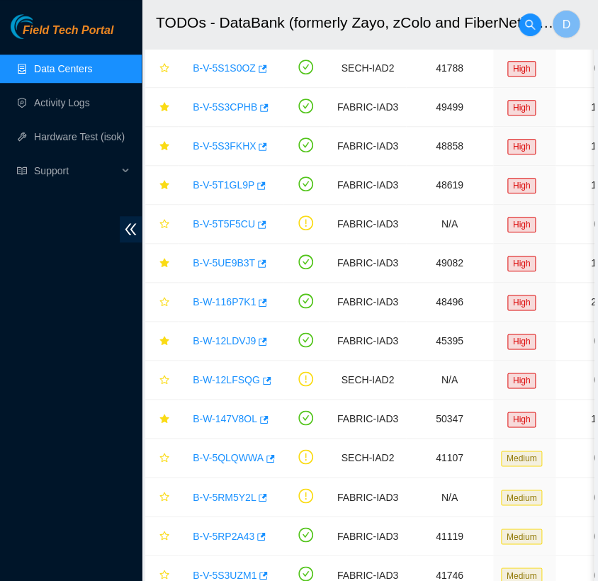
scroll to position [170, 0]
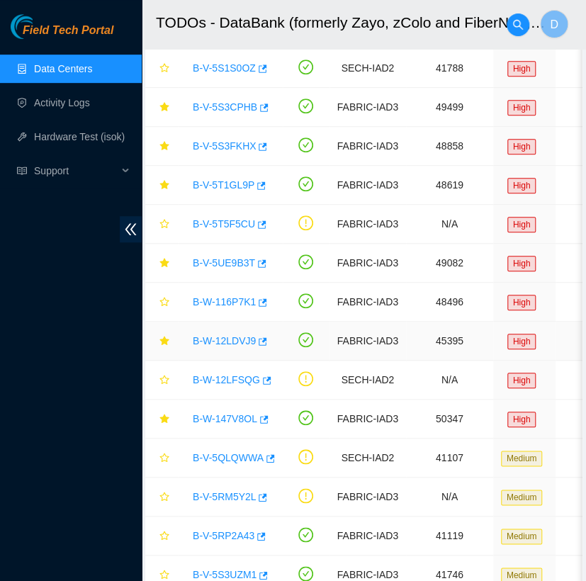
click at [229, 335] on link "B-W-12LDVJ9" at bounding box center [224, 340] width 63 height 11
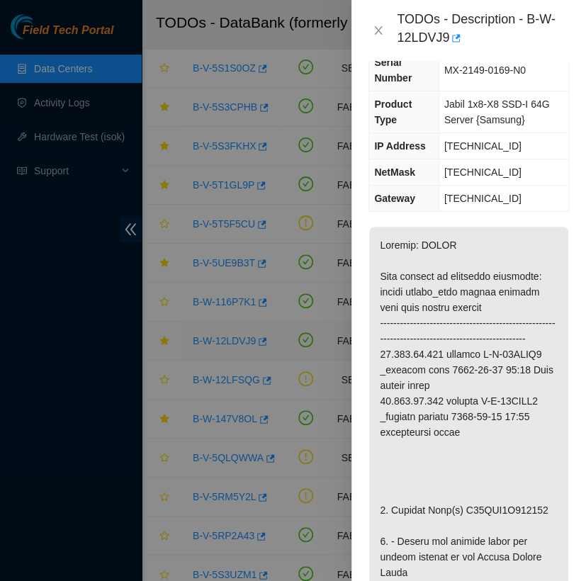
scroll to position [186, 0]
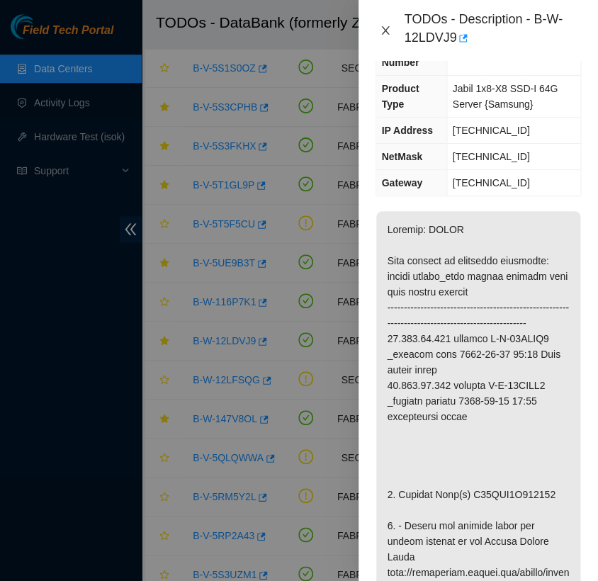
click at [388, 31] on icon "close" at bounding box center [385, 30] width 11 height 11
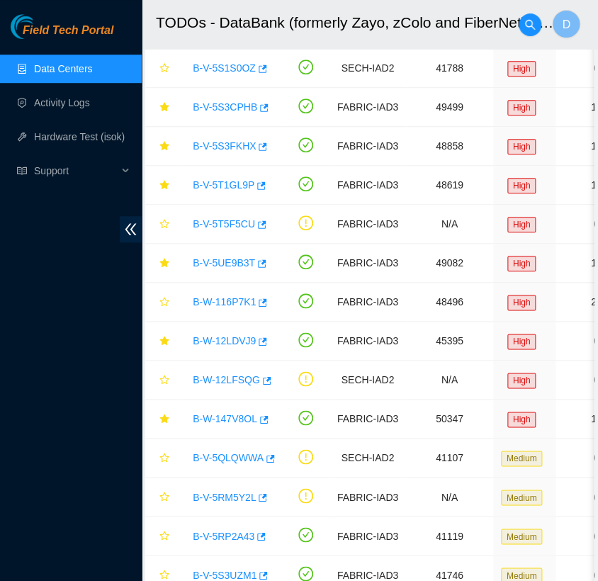
scroll to position [170, 0]
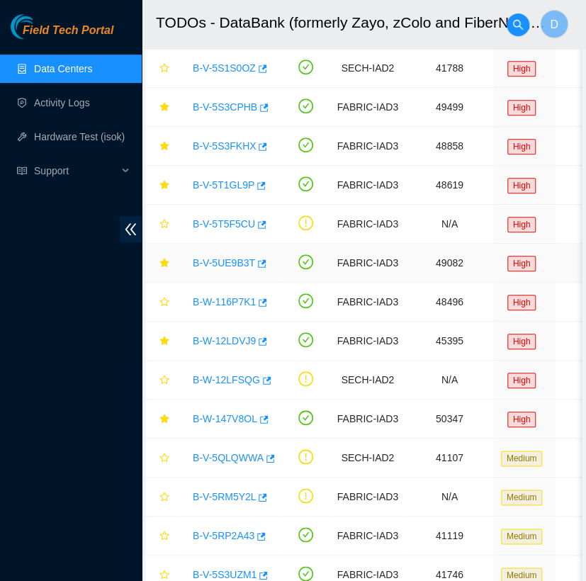
click at [220, 260] on link "B-V-5UE9B3T" at bounding box center [224, 262] width 62 height 11
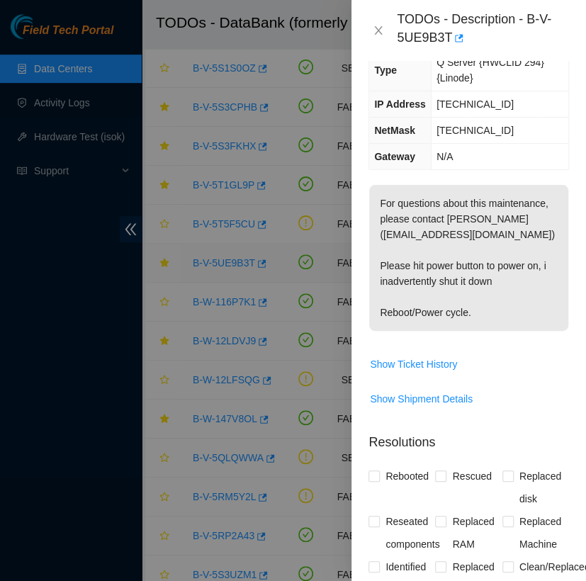
scroll to position [178, 0]
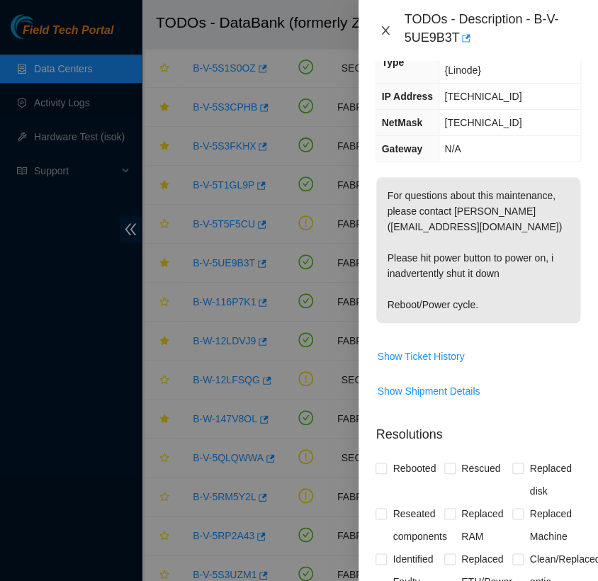
click at [381, 31] on icon "close" at bounding box center [385, 30] width 11 height 11
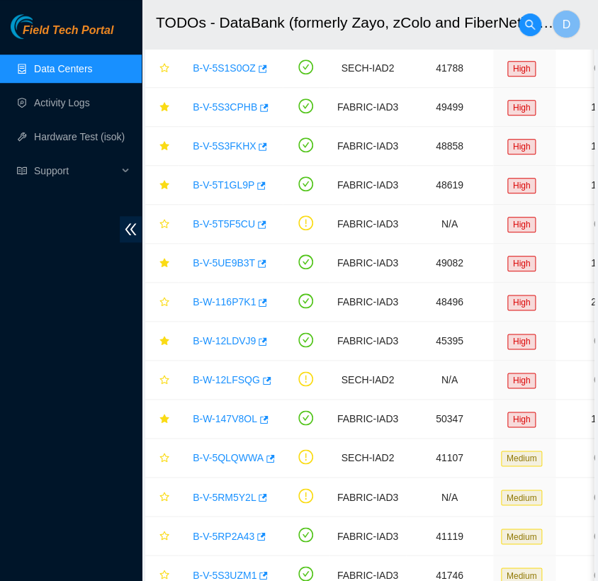
scroll to position [170, 0]
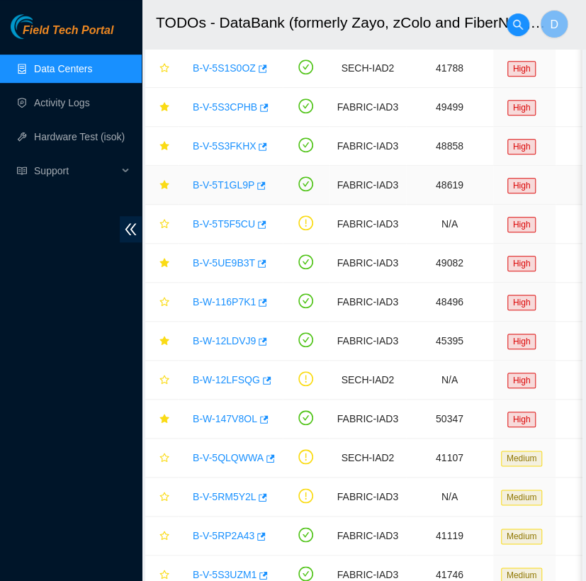
click at [220, 183] on link "B-V-5T1GL9P" at bounding box center [224, 184] width 62 height 11
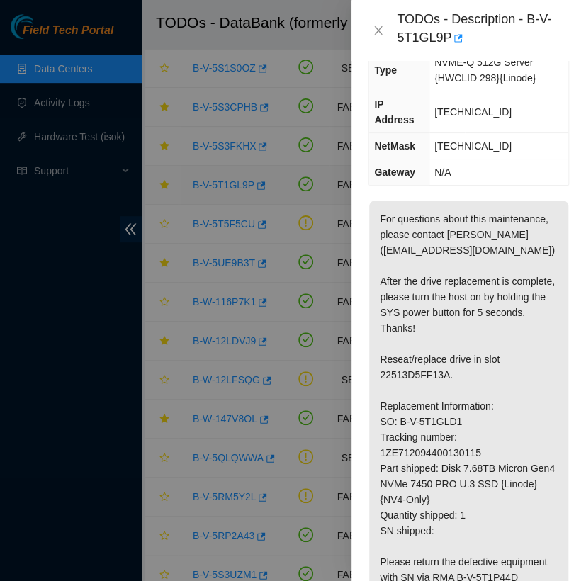
scroll to position [178, 0]
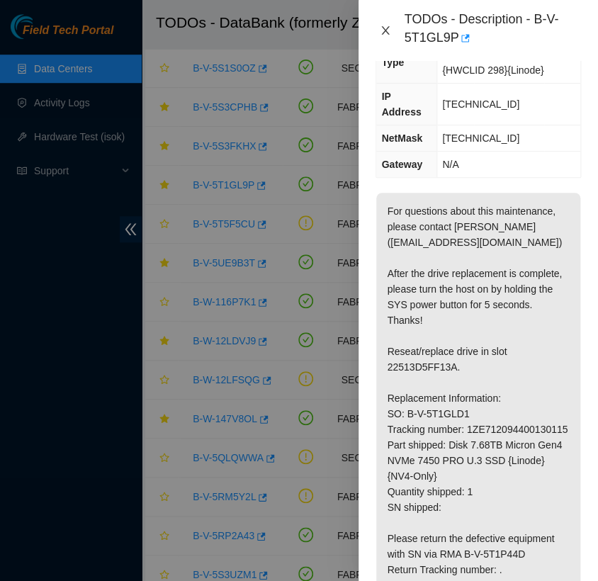
click at [379, 24] on button "Close" at bounding box center [386, 30] width 20 height 13
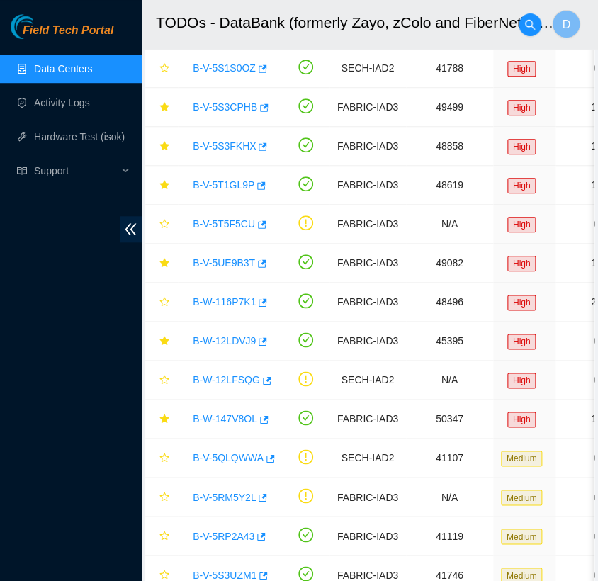
scroll to position [170, 0]
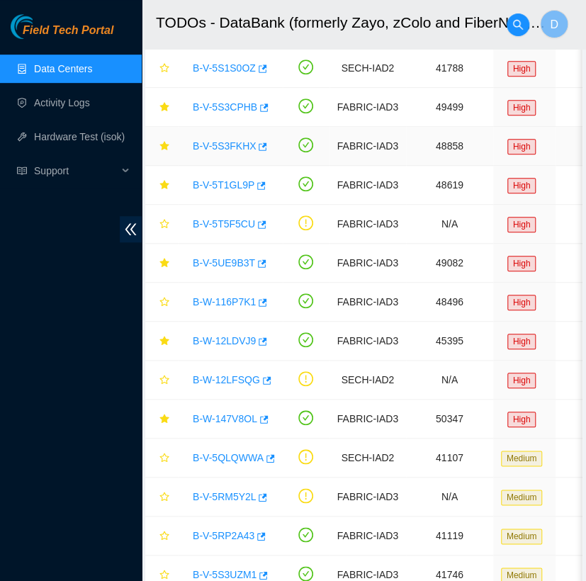
click at [228, 146] on link "B-V-5S3FKHX" at bounding box center [224, 145] width 63 height 11
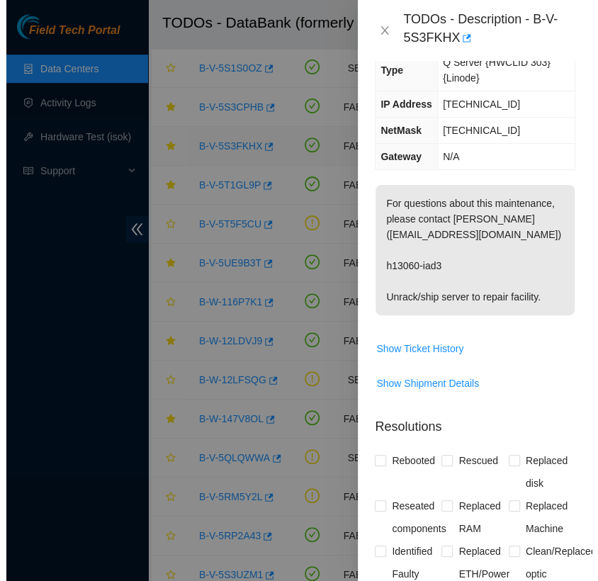
scroll to position [178, 0]
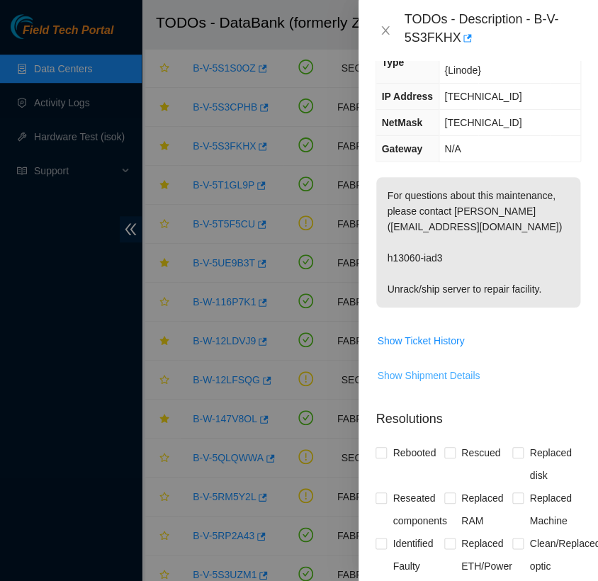
click at [432, 369] on span "Show Shipment Details" at bounding box center [428, 376] width 103 height 16
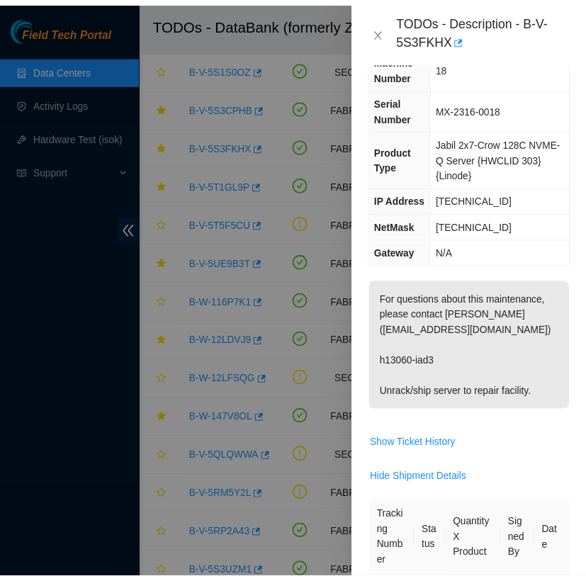
scroll to position [76, 0]
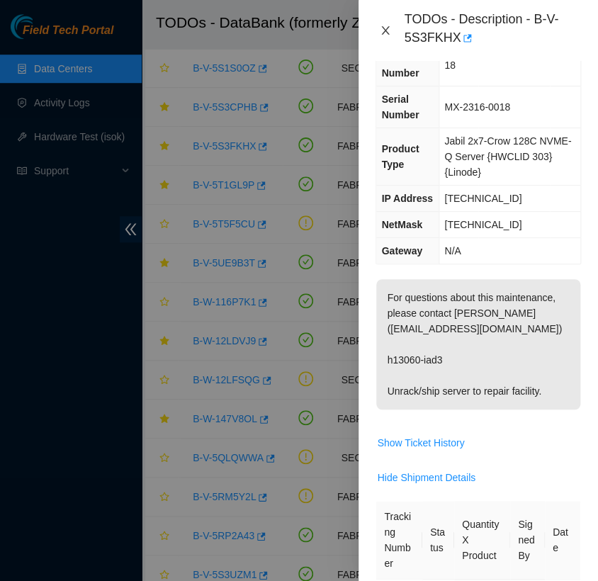
click at [381, 31] on icon "close" at bounding box center [385, 30] width 11 height 11
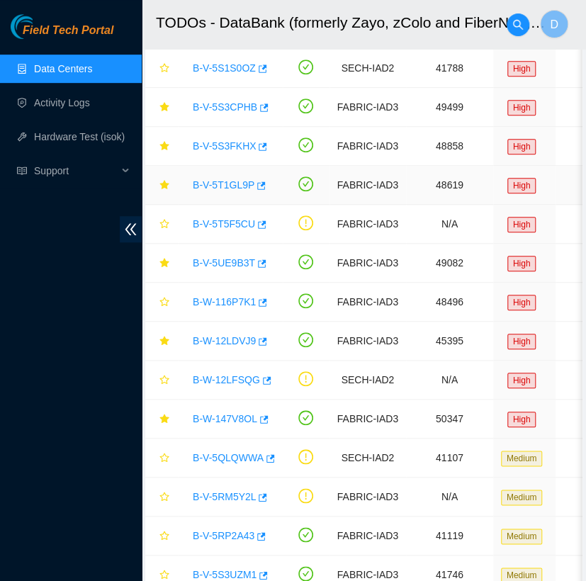
click at [225, 187] on link "B-V-5T1GL9P" at bounding box center [224, 184] width 62 height 11
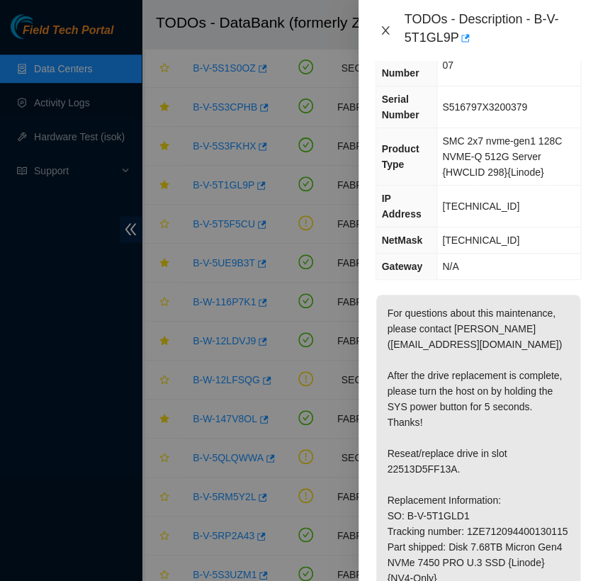
click at [387, 32] on icon "close" at bounding box center [386, 30] width 8 height 9
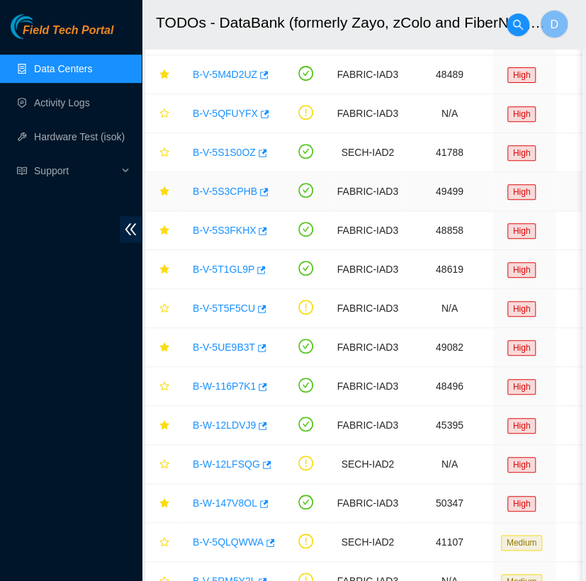
scroll to position [112, 0]
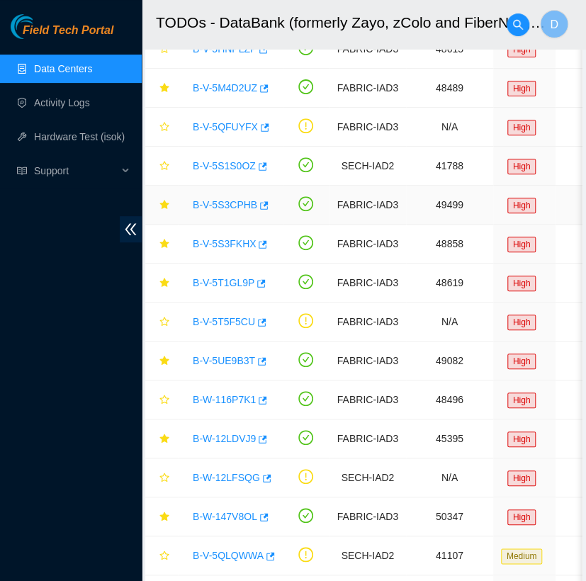
click at [234, 199] on link "B-V-5S3CPHB" at bounding box center [225, 204] width 65 height 11
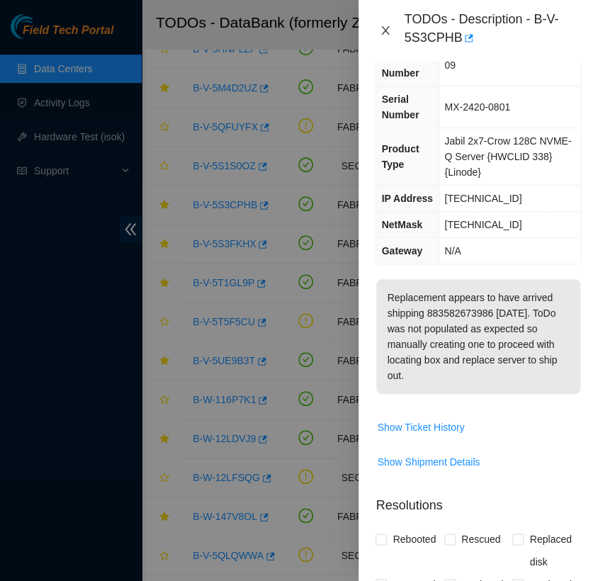
click at [385, 29] on icon "close" at bounding box center [385, 30] width 11 height 11
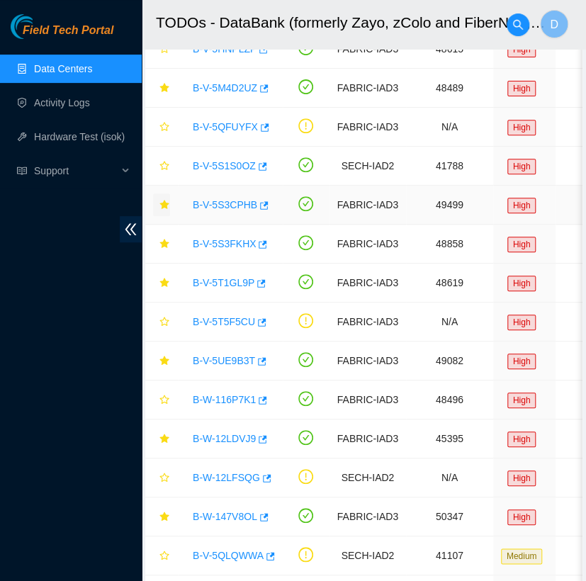
click at [164, 207] on icon "star" at bounding box center [164, 205] width 10 height 10
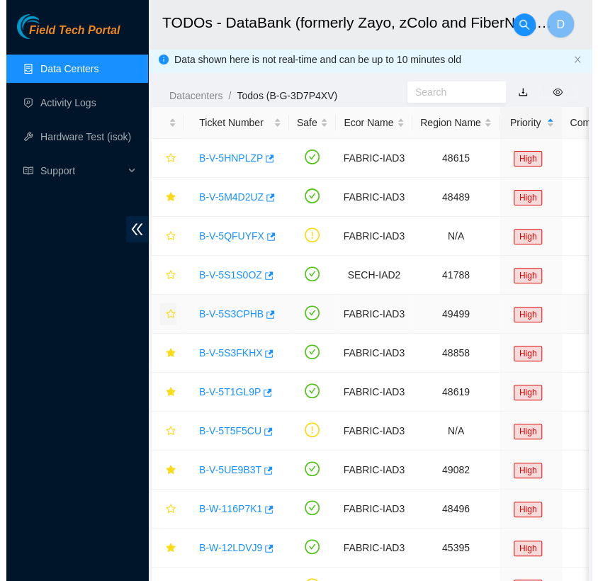
scroll to position [2, 0]
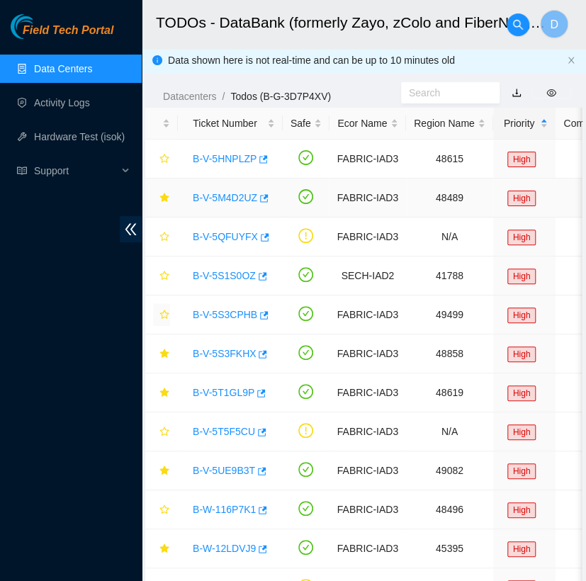
click at [223, 203] on link "B-V-5M4D2UZ" at bounding box center [225, 197] width 65 height 11
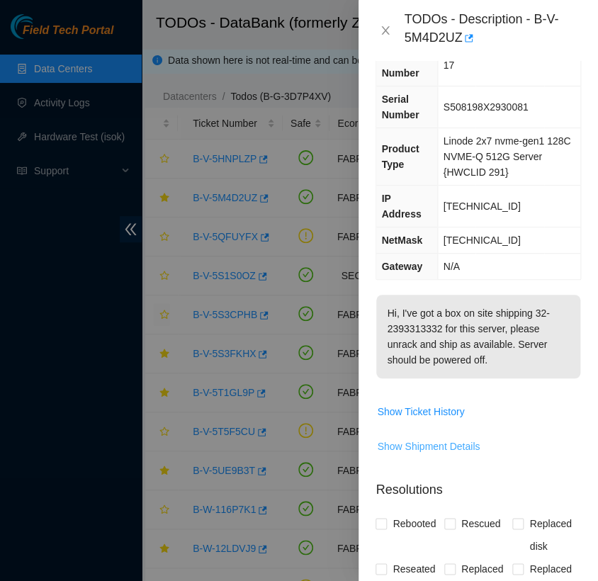
click at [434, 439] on span "Show Shipment Details" at bounding box center [428, 447] width 103 height 16
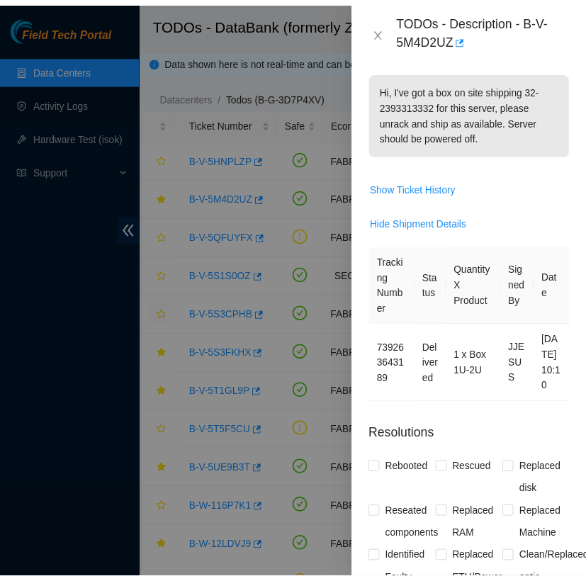
scroll to position [292, 0]
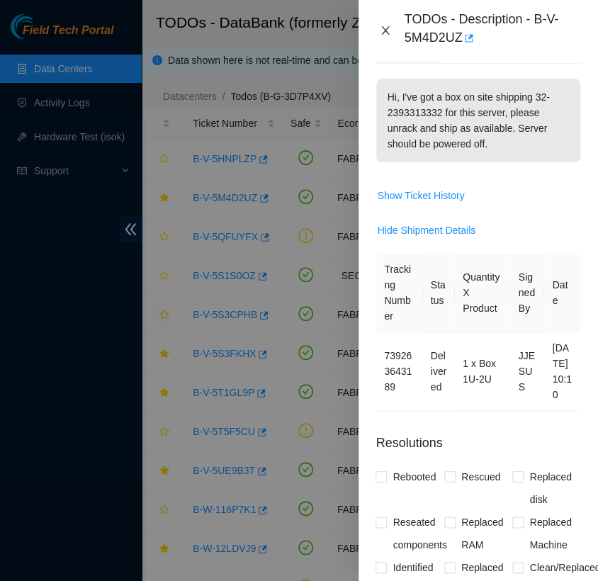
click at [382, 29] on icon "close" at bounding box center [385, 30] width 11 height 11
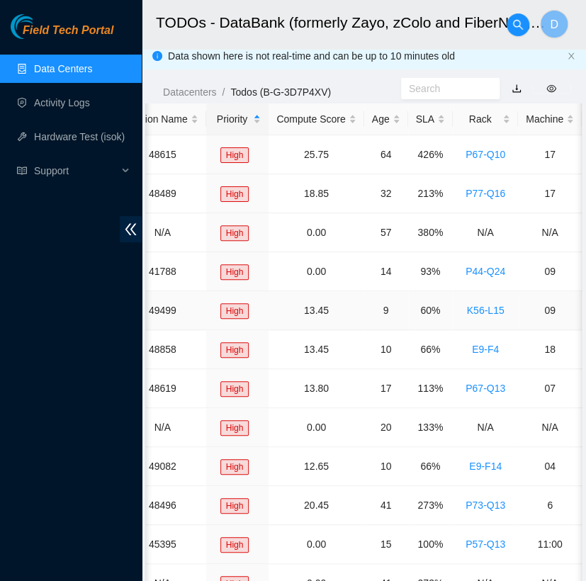
scroll to position [0, 288]
click at [483, 117] on div "Rack" at bounding box center [484, 119] width 50 height 16
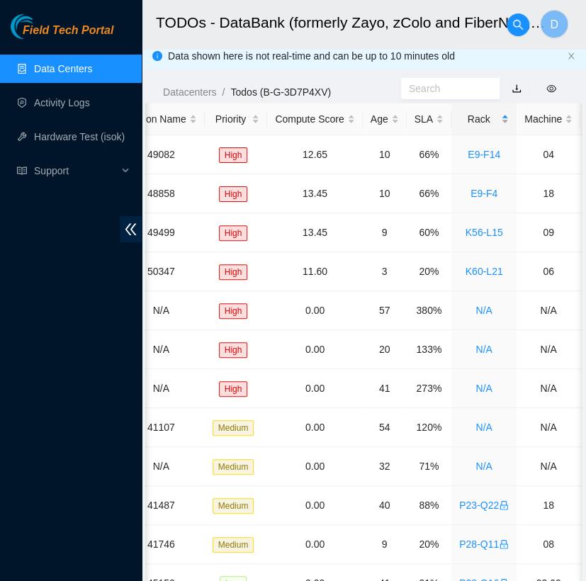
click at [483, 117] on div "Rack" at bounding box center [484, 119] width 50 height 16
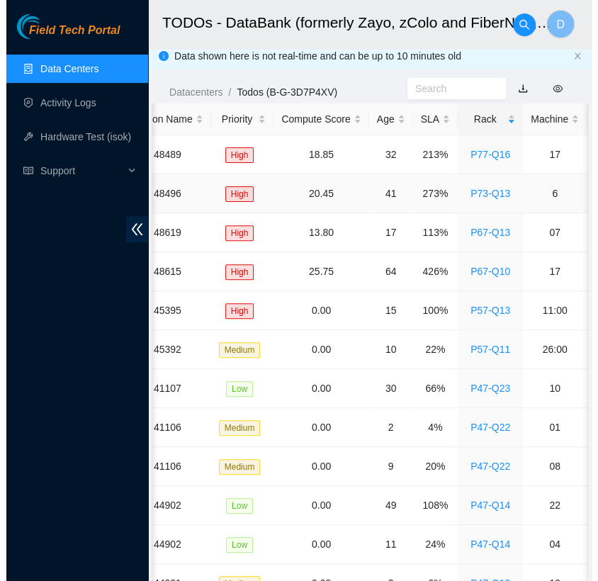
scroll to position [0, 0]
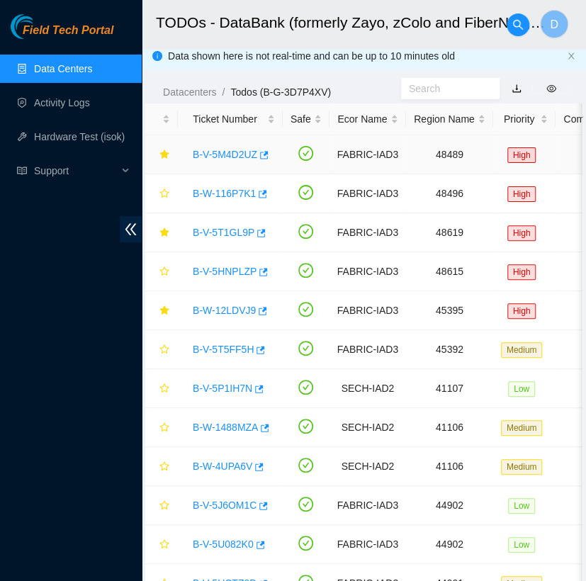
click at [236, 150] on link "B-V-5M4D2UZ" at bounding box center [225, 154] width 65 height 11
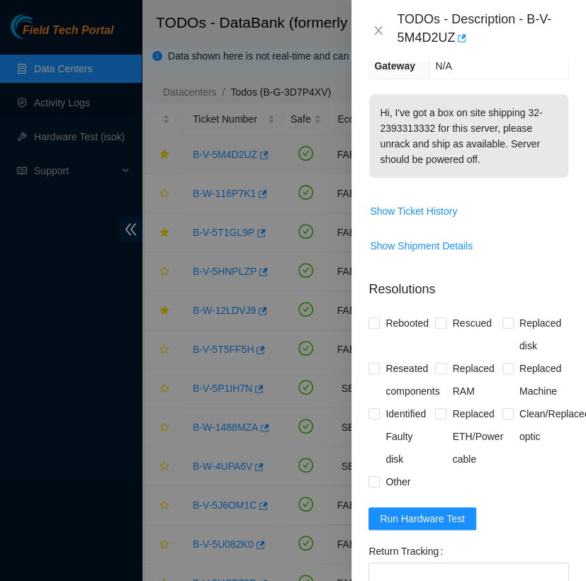
scroll to position [292, 0]
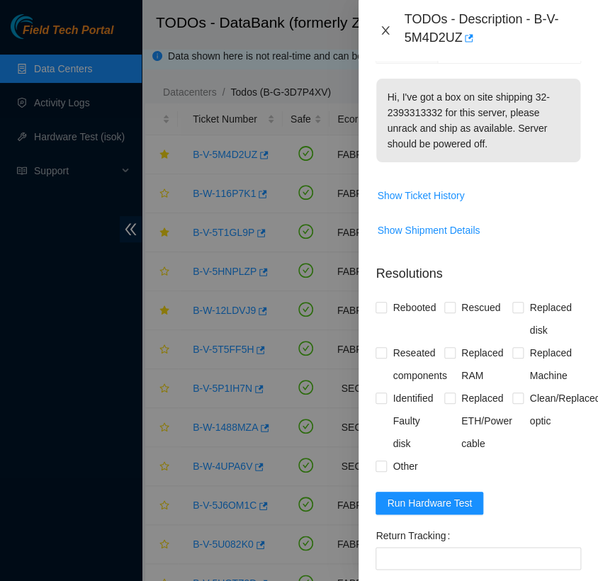
click at [387, 33] on icon "close" at bounding box center [385, 30] width 11 height 11
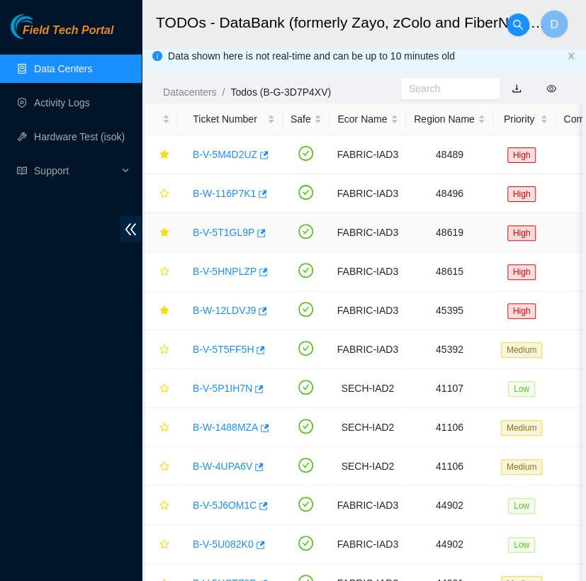
click at [220, 228] on link "B-V-5T1GL9P" at bounding box center [224, 232] width 62 height 11
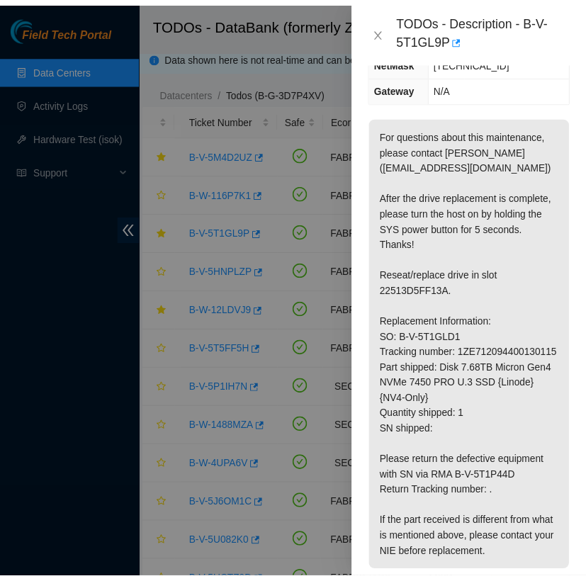
scroll to position [255, 0]
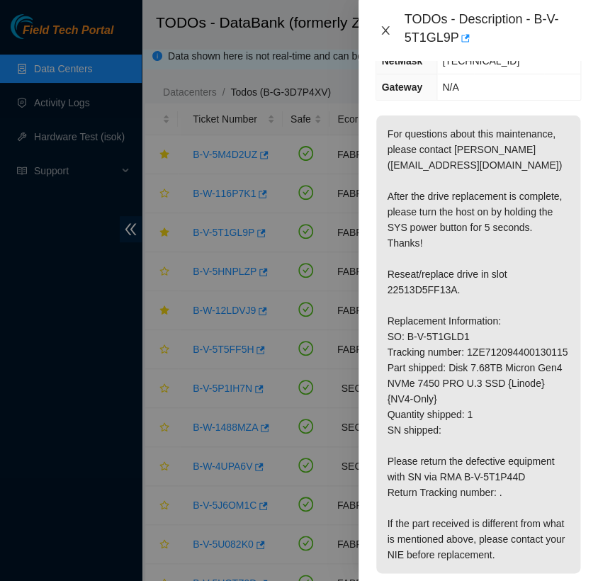
click at [388, 33] on icon "close" at bounding box center [386, 30] width 8 height 9
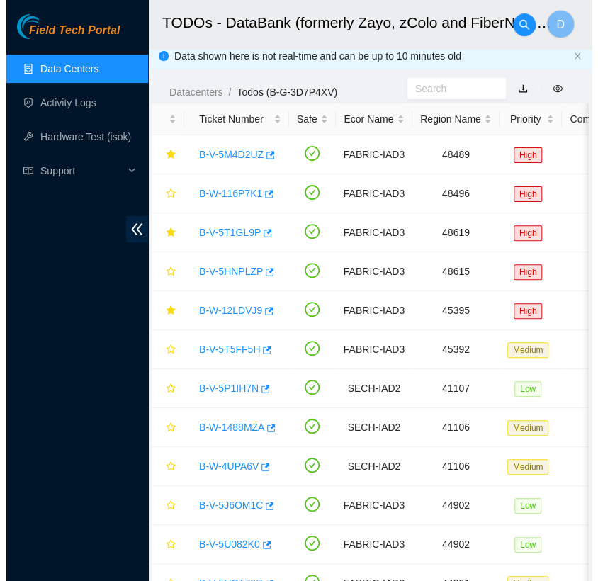
scroll to position [239, 0]
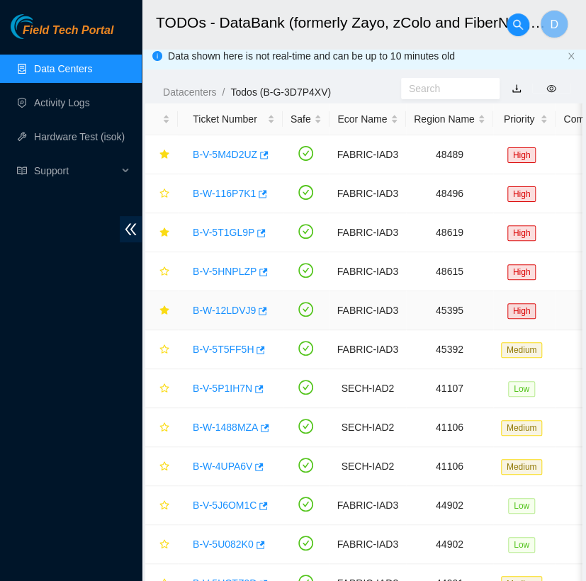
click at [233, 306] on link "B-W-12LDVJ9" at bounding box center [224, 310] width 63 height 11
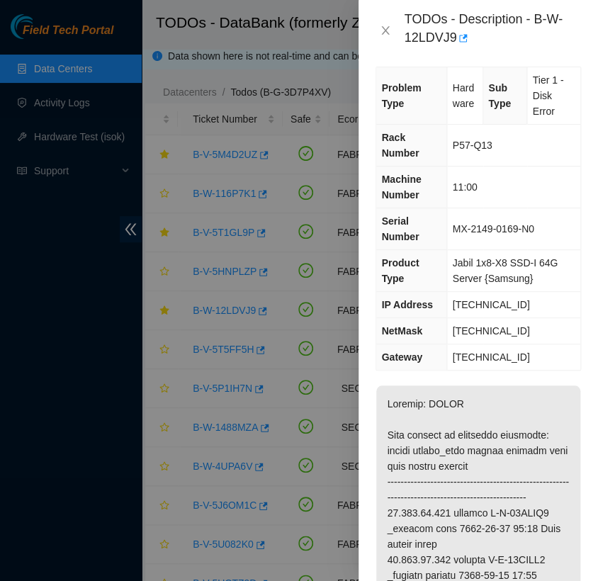
scroll to position [0, 0]
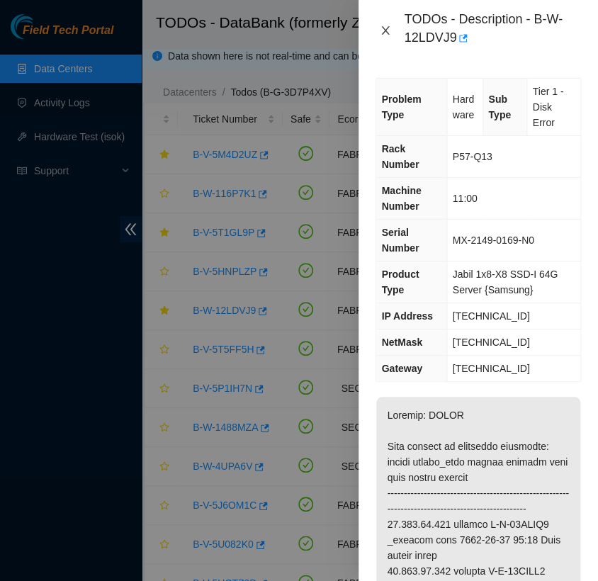
click at [386, 31] on icon "close" at bounding box center [386, 30] width 8 height 9
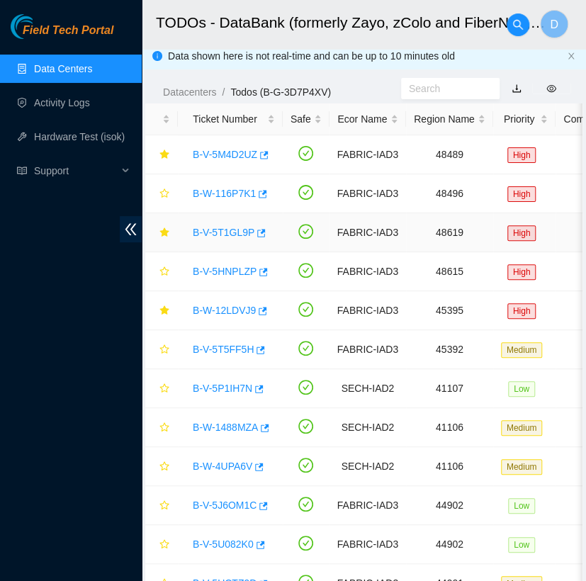
click at [237, 235] on link "B-V-5T1GL9P" at bounding box center [224, 232] width 62 height 11
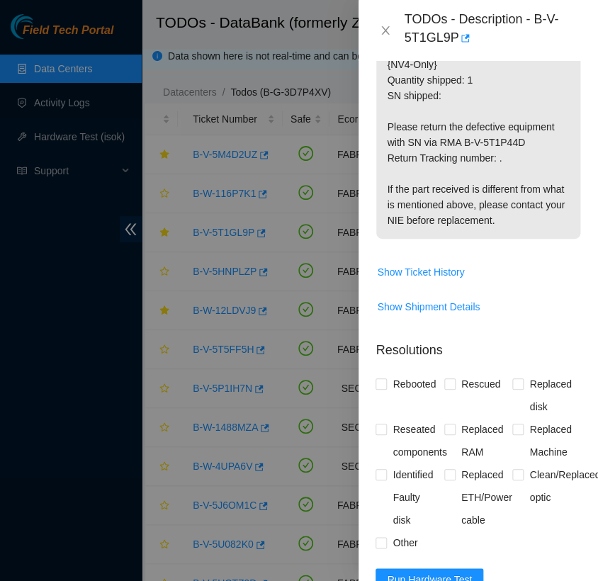
scroll to position [618, 0]
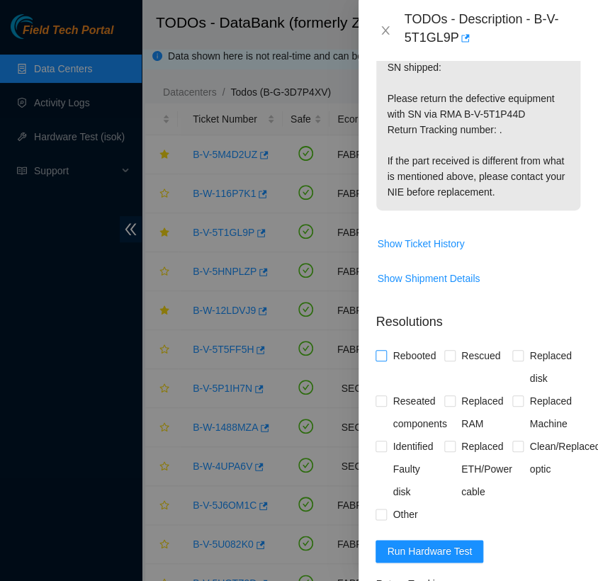
click at [379, 360] on input "Rebooted" at bounding box center [381, 355] width 10 height 10
checkbox input "true"
click at [512, 360] on input "Replaced disk" at bounding box center [517, 355] width 10 height 10
checkbox input "true"
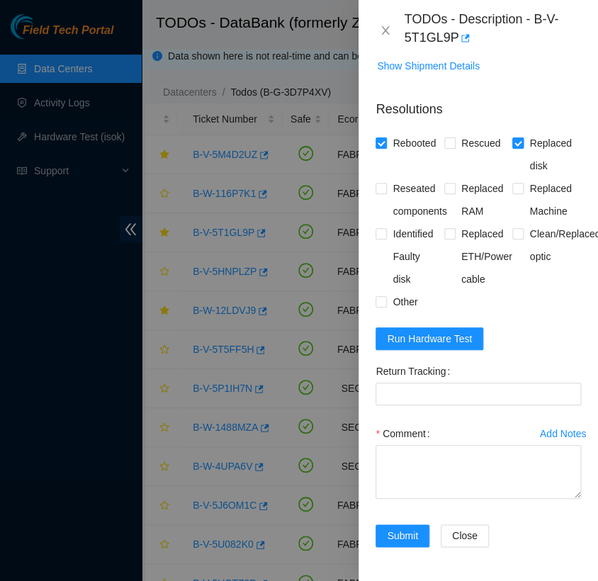
scroll to position [857, 0]
click at [422, 383] on Tracking "Return Tracking" at bounding box center [479, 394] width 206 height 23
paste Tracking "1Z7AF3889077068922"
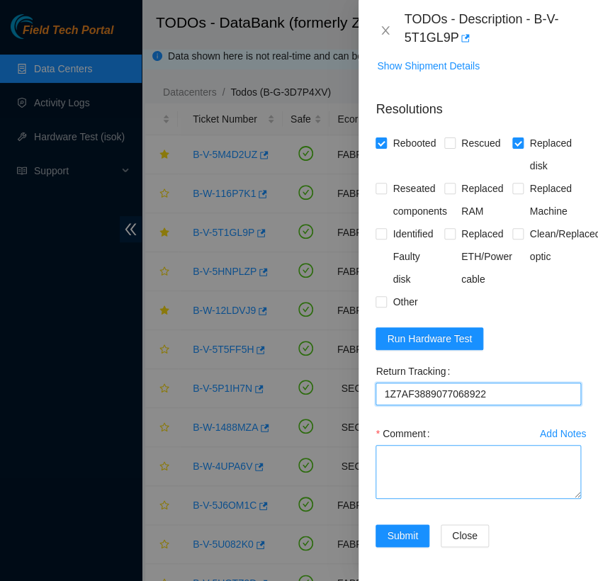
type Tracking "1Z7AF3889077068922"
click at [443, 462] on textarea "Comment" at bounding box center [479, 472] width 206 height 54
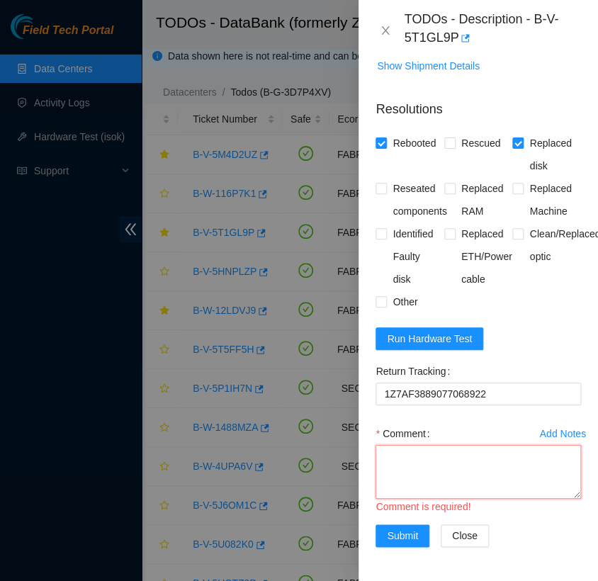
scroll to position [11, 0]
paste textarea "- verified rack and machine sn - replaced old sn22513D5FF13A with new sn 24424B…"
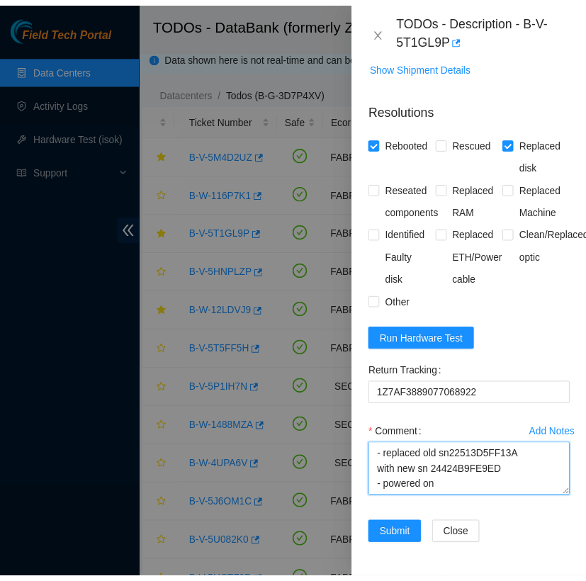
scroll to position [84, 0]
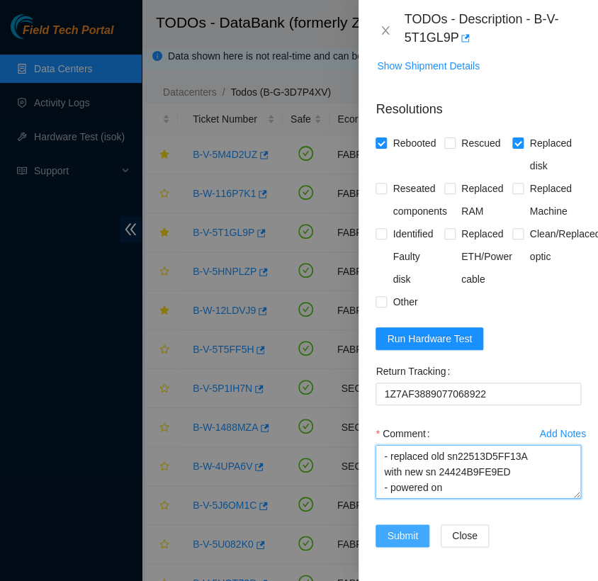
type textarea "- verified rack and machine sn - replaced old sn22513D5FF13A with new sn 24424B…"
click at [411, 528] on span "Submit" at bounding box center [402, 536] width 31 height 16
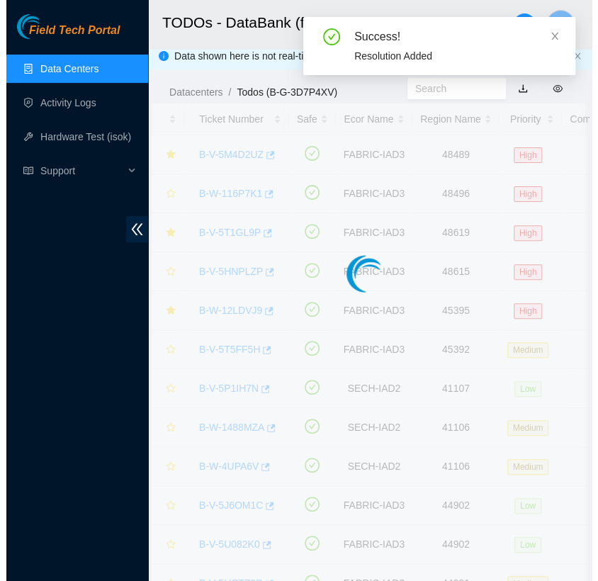
scroll to position [371, 0]
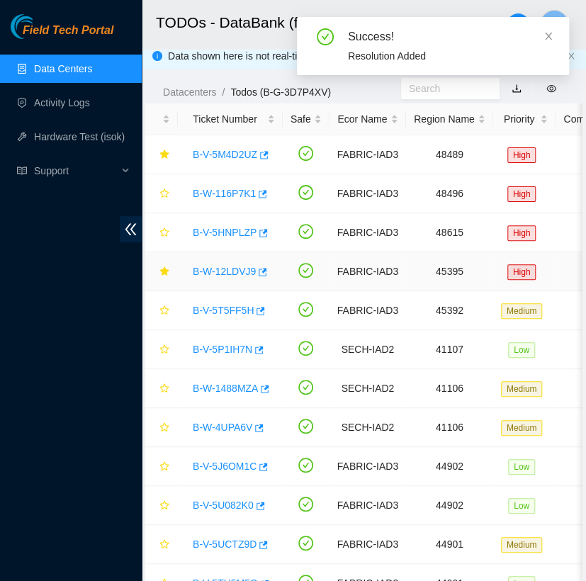
click at [231, 271] on link "B-W-12LDVJ9" at bounding box center [224, 271] width 63 height 11
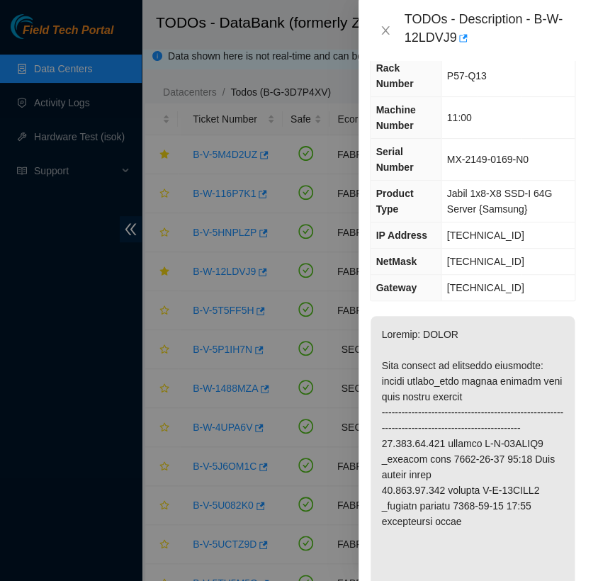
scroll to position [0, 6]
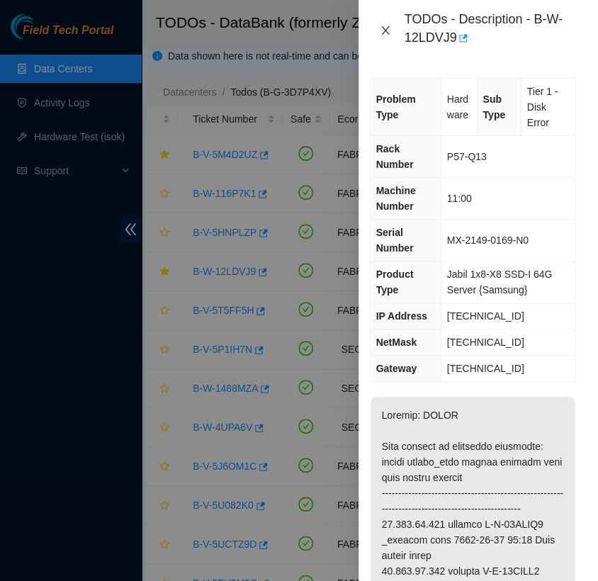
click at [385, 30] on icon "close" at bounding box center [386, 30] width 8 height 9
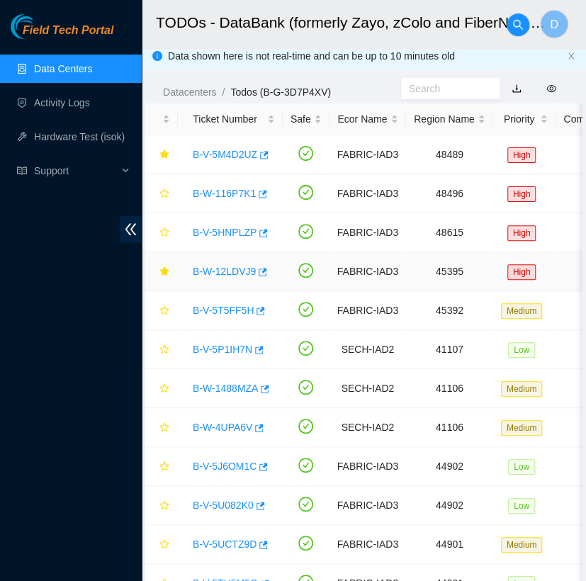
click at [228, 267] on link "B-W-12LDVJ9" at bounding box center [224, 271] width 63 height 11
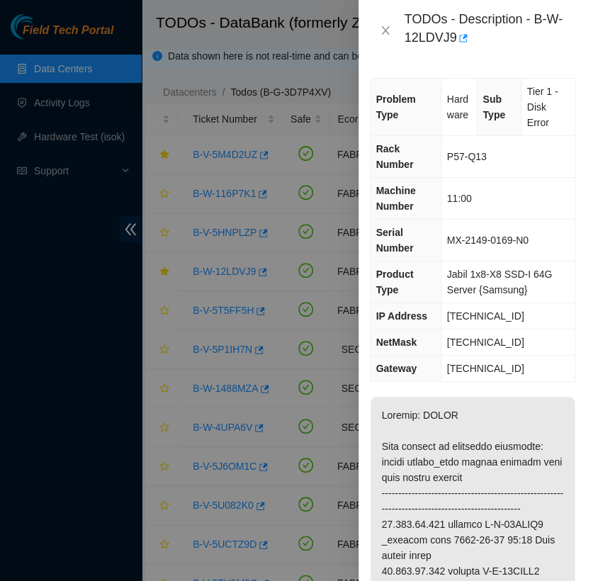
click at [193, 556] on div at bounding box center [299, 290] width 598 height 581
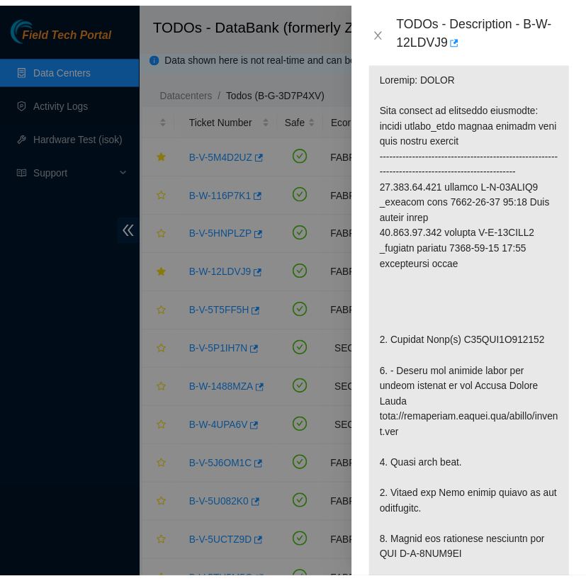
scroll to position [352, 0]
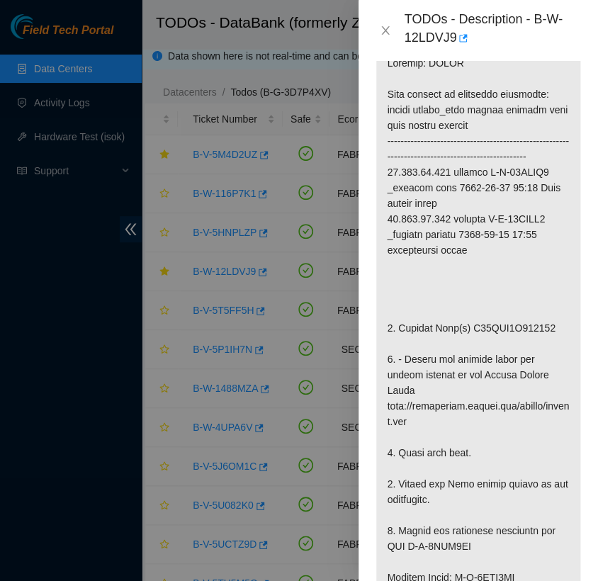
click at [512, 128] on p at bounding box center [478, 547] width 204 height 1004
click at [393, 30] on button "Close" at bounding box center [386, 30] width 20 height 13
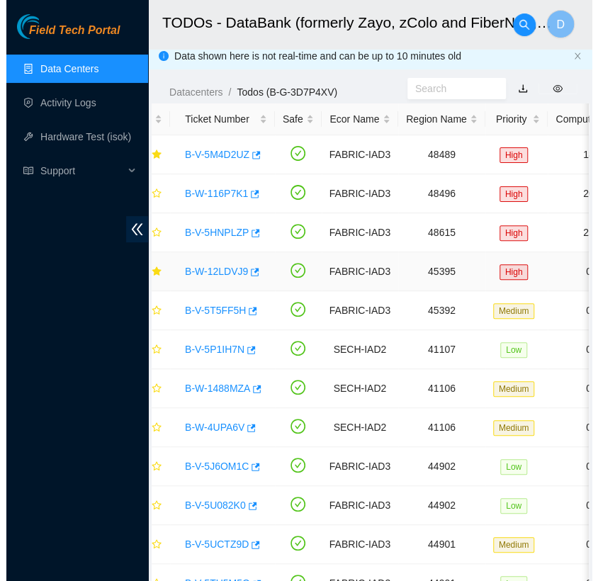
scroll to position [0, 0]
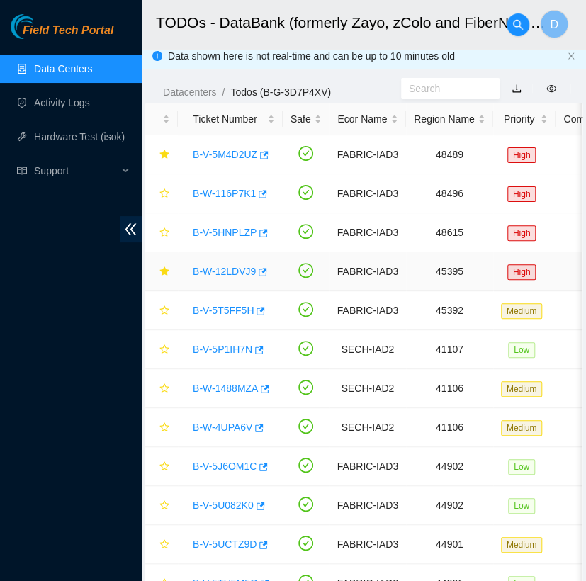
click at [220, 275] on link "B-W-12LDVJ9" at bounding box center [224, 271] width 63 height 11
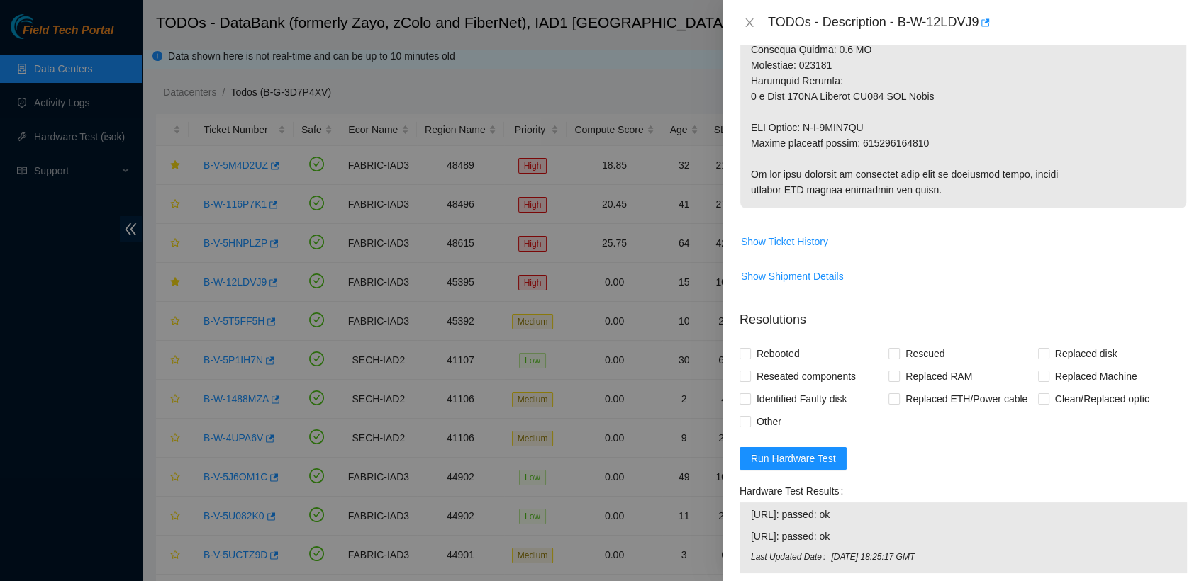
scroll to position [834, 0]
click at [598, 245] on span "Show Ticket History" at bounding box center [784, 242] width 87 height 16
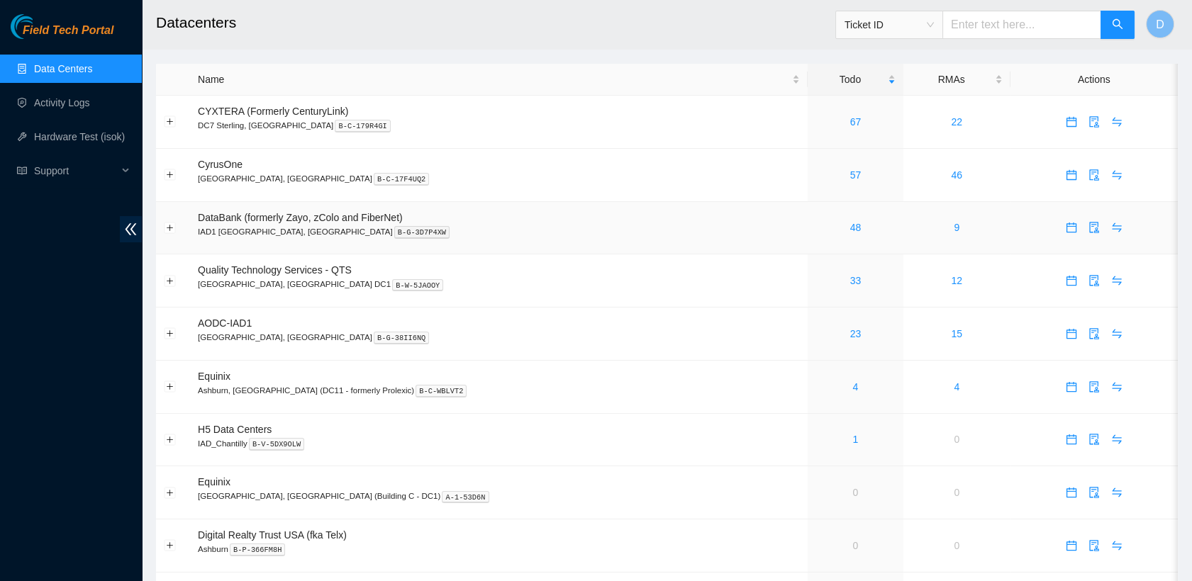
click at [815, 234] on div "48" at bounding box center [855, 228] width 80 height 16
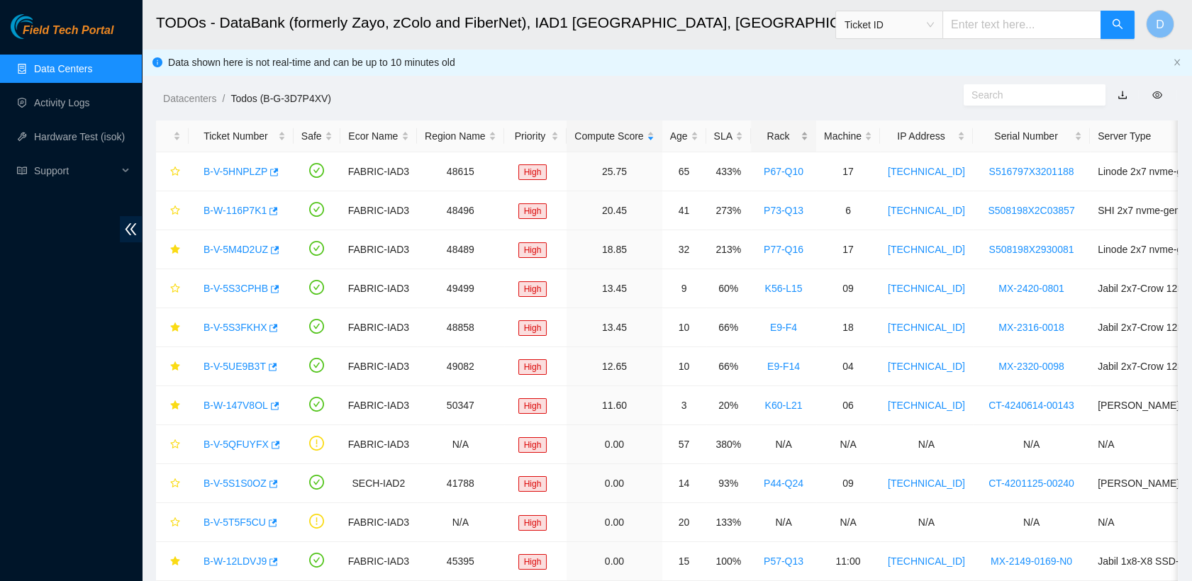
click at [768, 133] on div "Rack" at bounding box center [783, 136] width 50 height 16
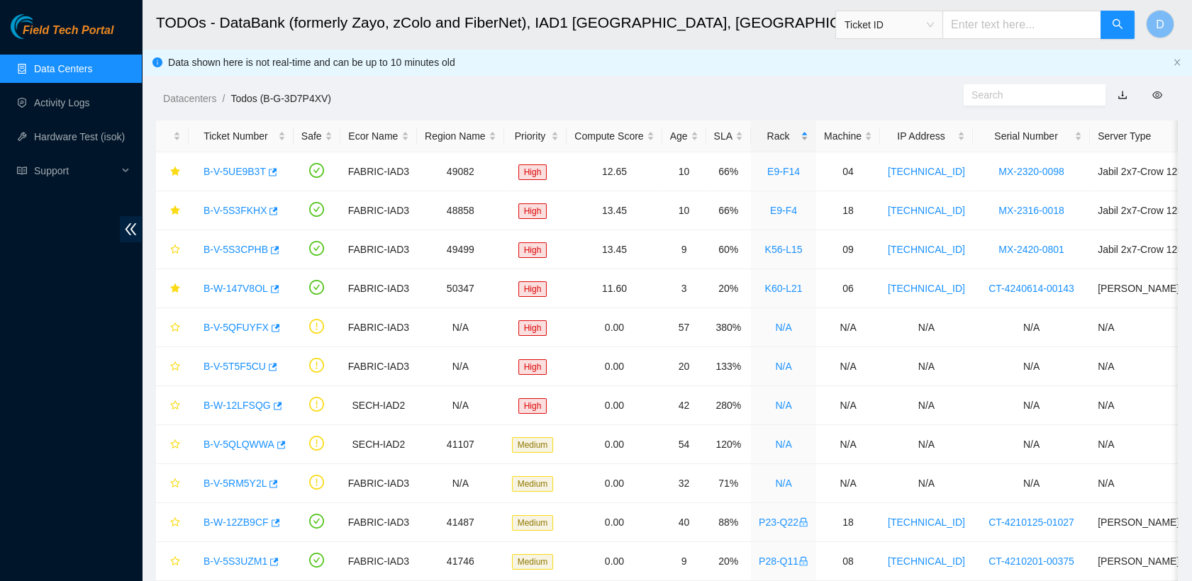
click at [768, 133] on div "Rack" at bounding box center [783, 136] width 50 height 16
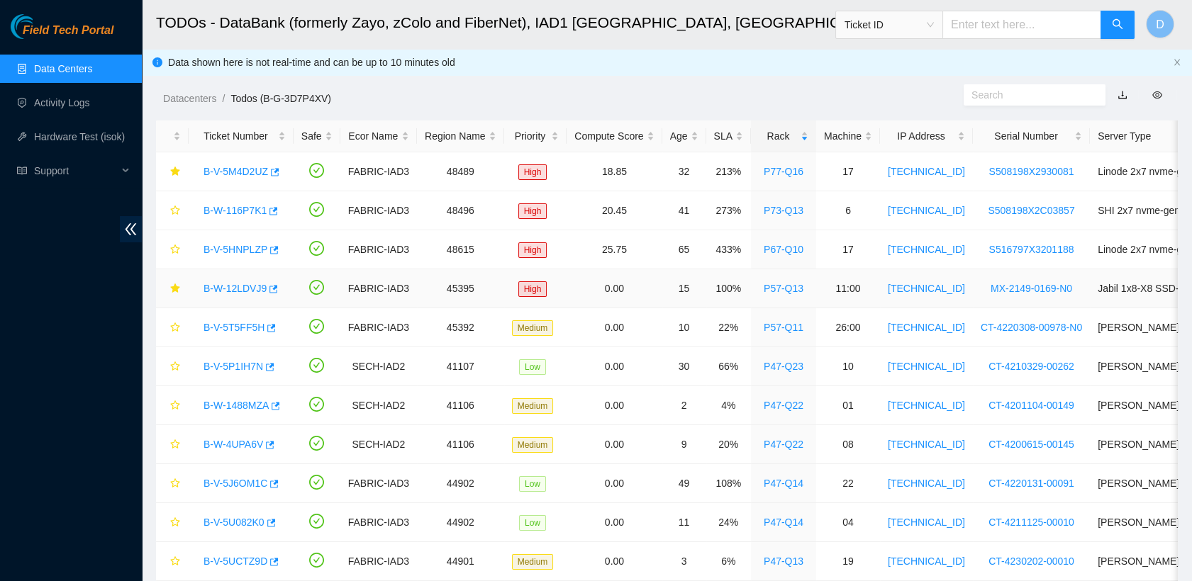
click at [235, 285] on link "B-W-12LDVJ9" at bounding box center [234, 288] width 63 height 11
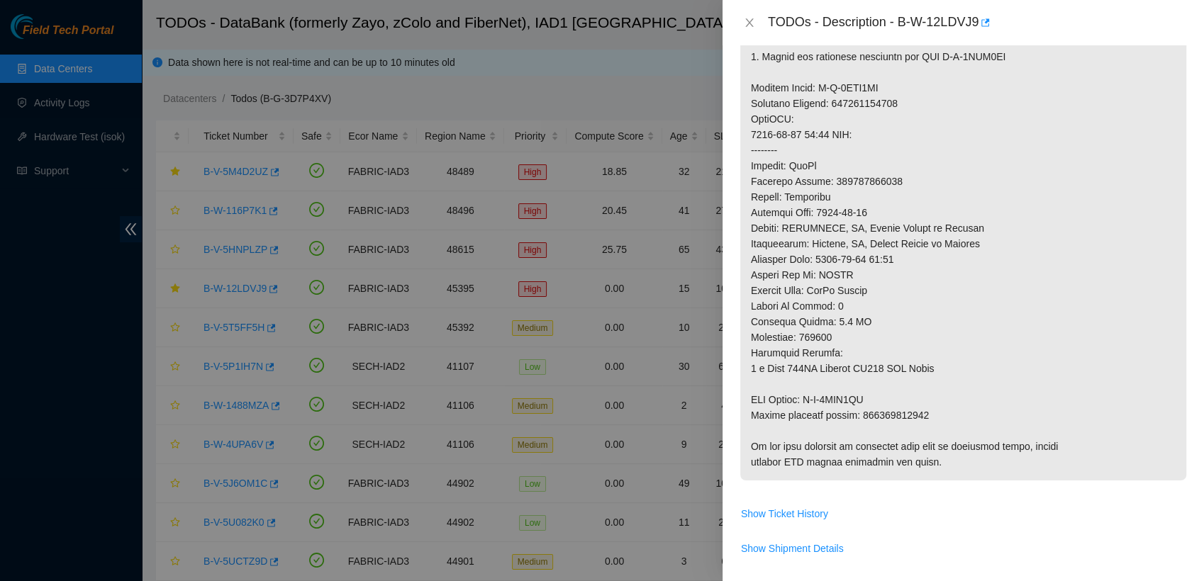
scroll to position [642, 0]
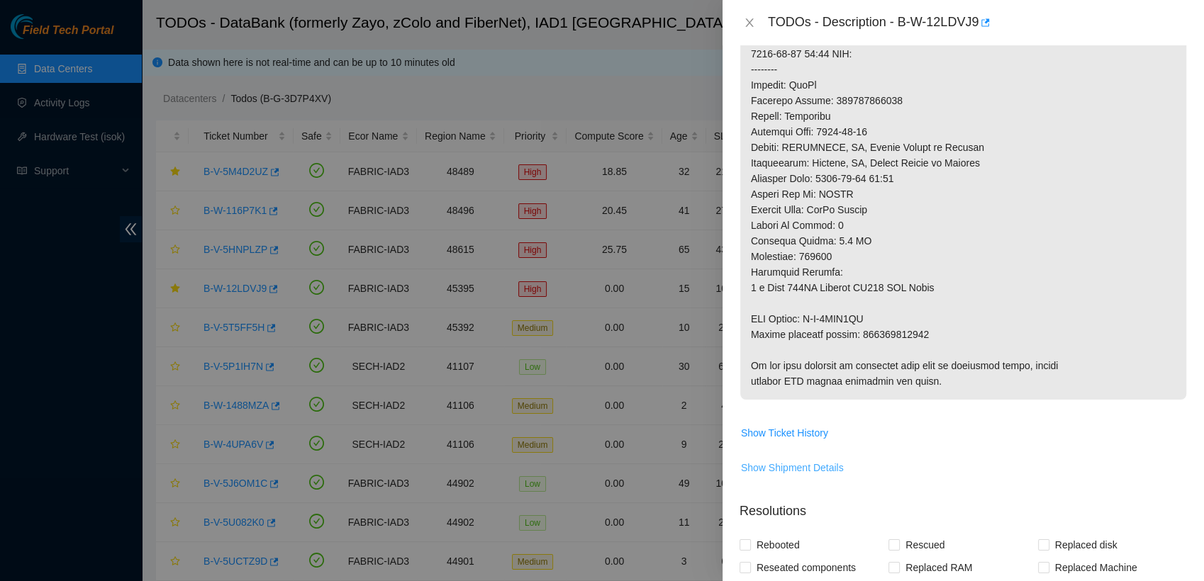
click at [807, 468] on span "Show Shipment Details" at bounding box center [792, 468] width 103 height 16
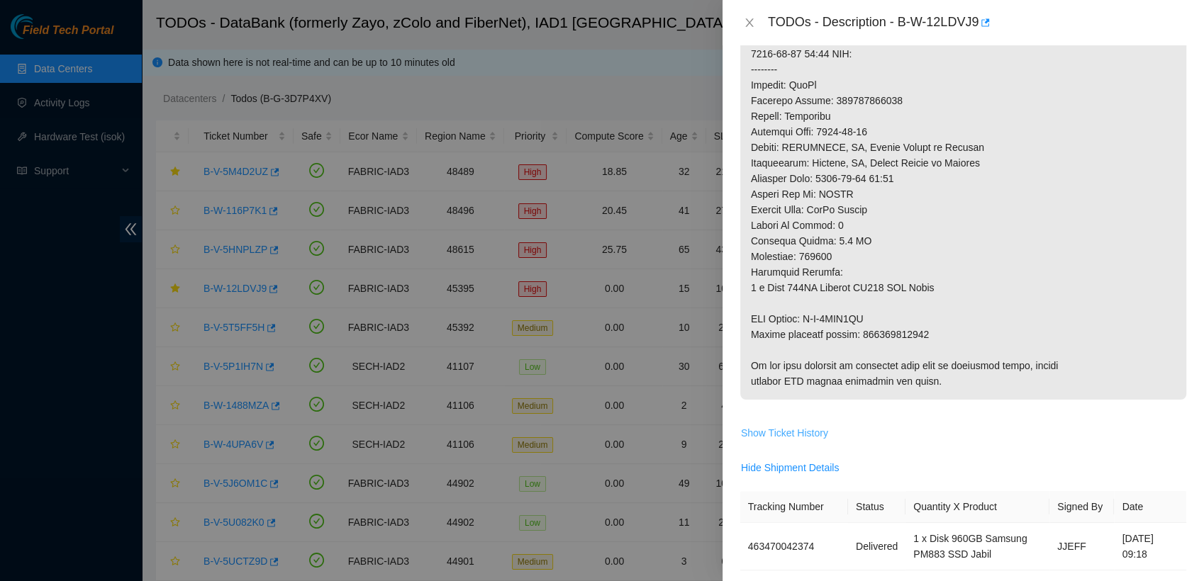
click at [802, 425] on span "Show Ticket History" at bounding box center [784, 433] width 87 height 16
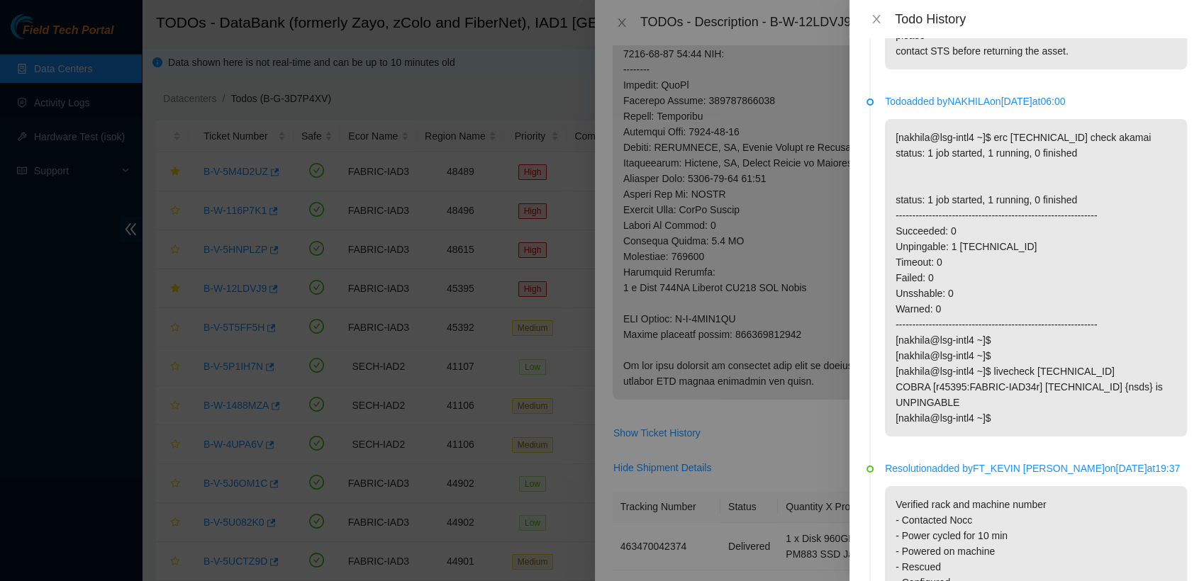
scroll to position [1559, 0]
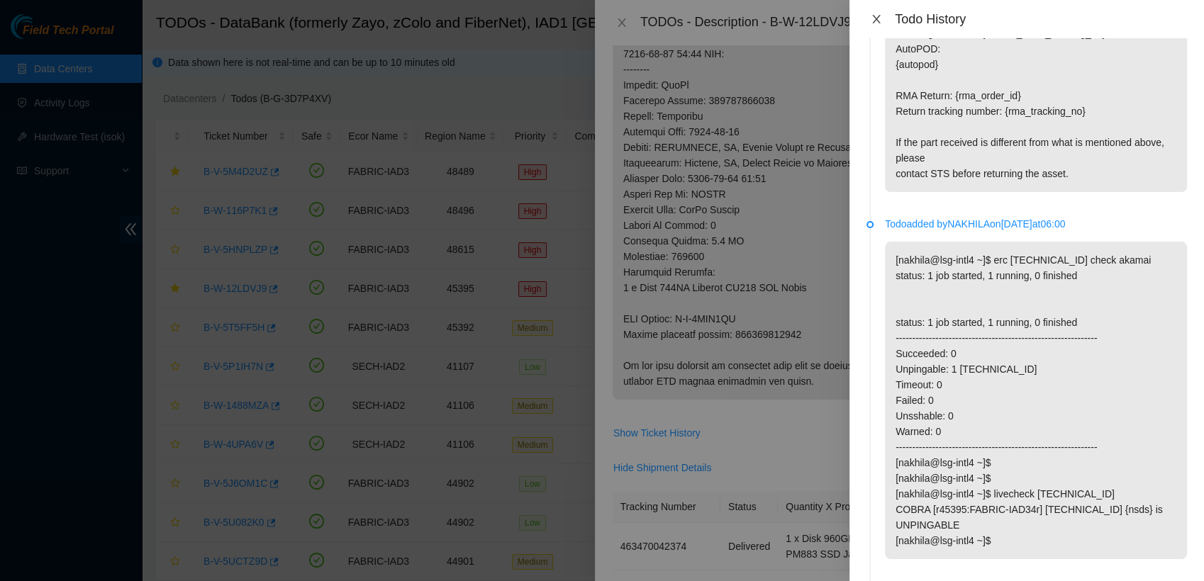
click at [873, 20] on icon "close" at bounding box center [875, 18] width 11 height 11
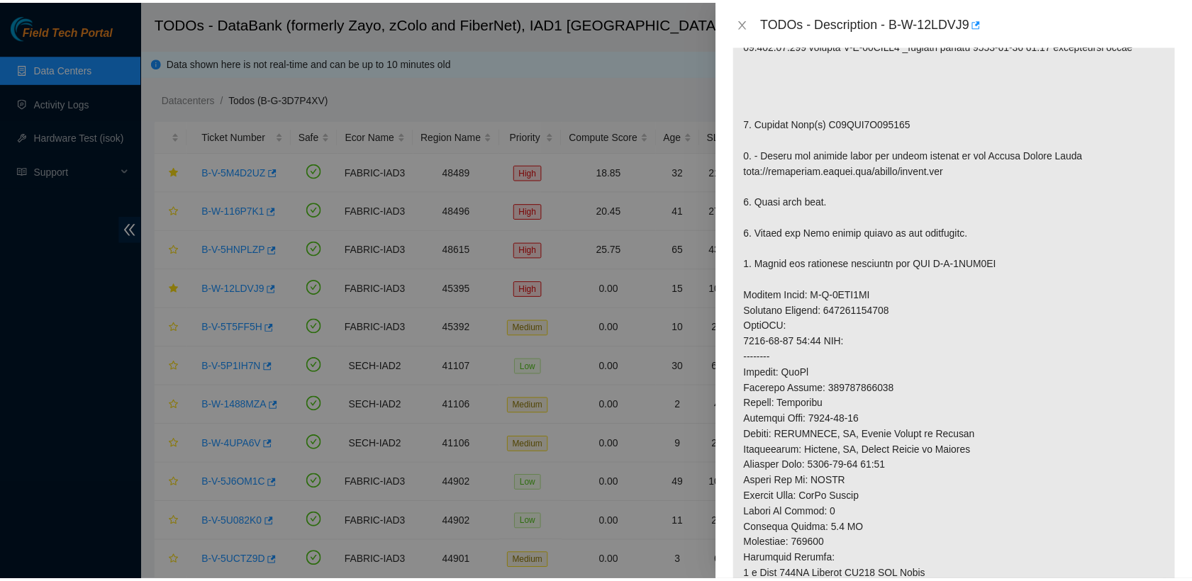
scroll to position [0, 0]
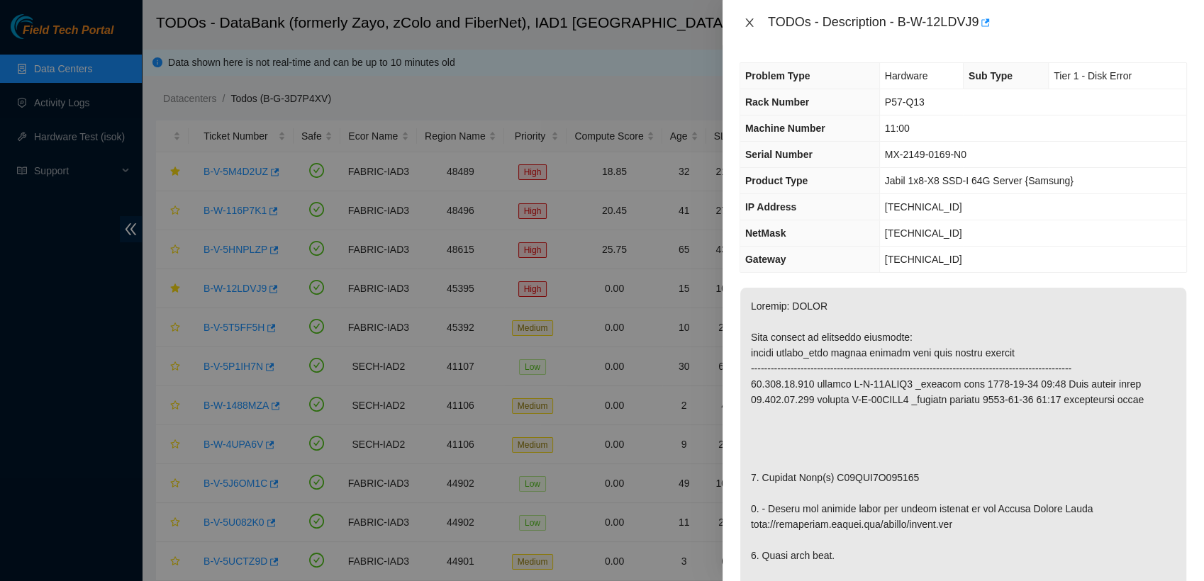
click at [746, 26] on icon "close" at bounding box center [749, 22] width 8 height 9
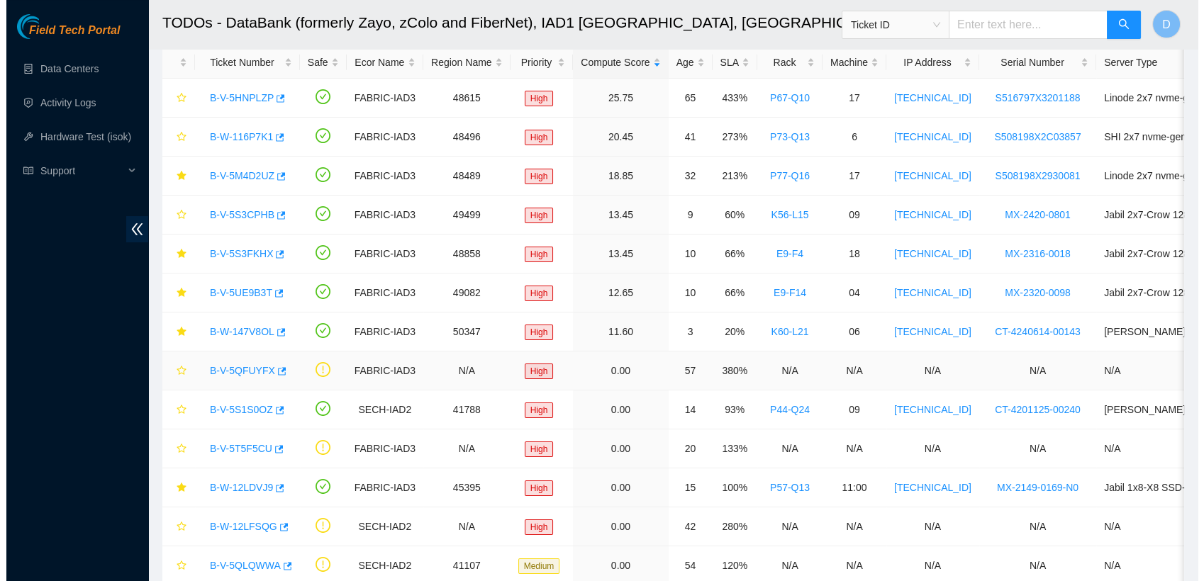
scroll to position [72, 0]
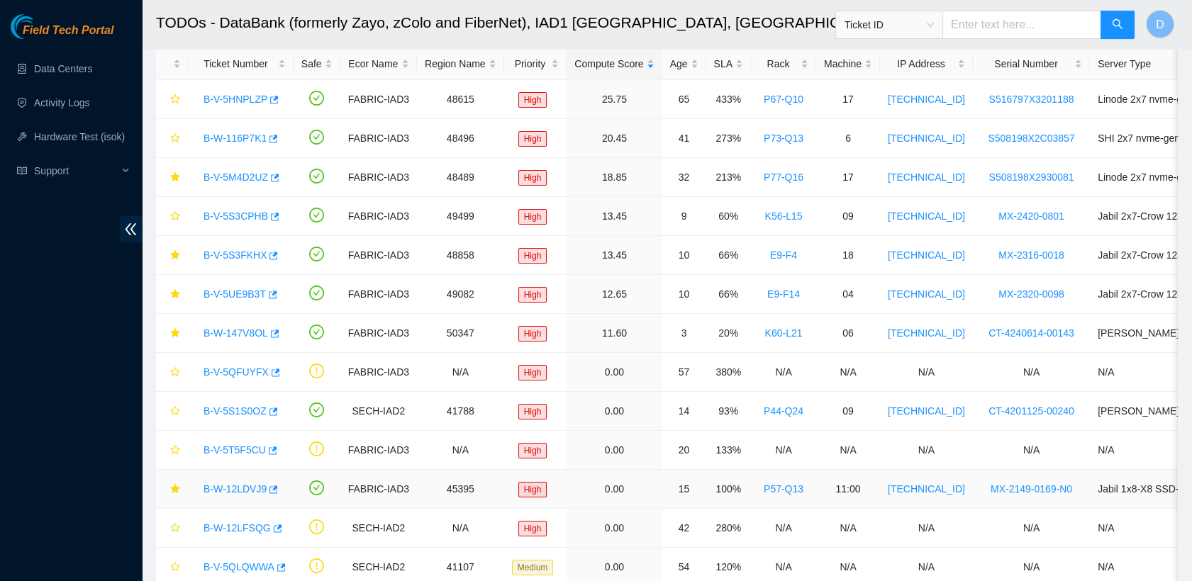
click at [236, 484] on link "B-W-12LDVJ9" at bounding box center [234, 488] width 63 height 11
